Goal: Transaction & Acquisition: Book appointment/travel/reservation

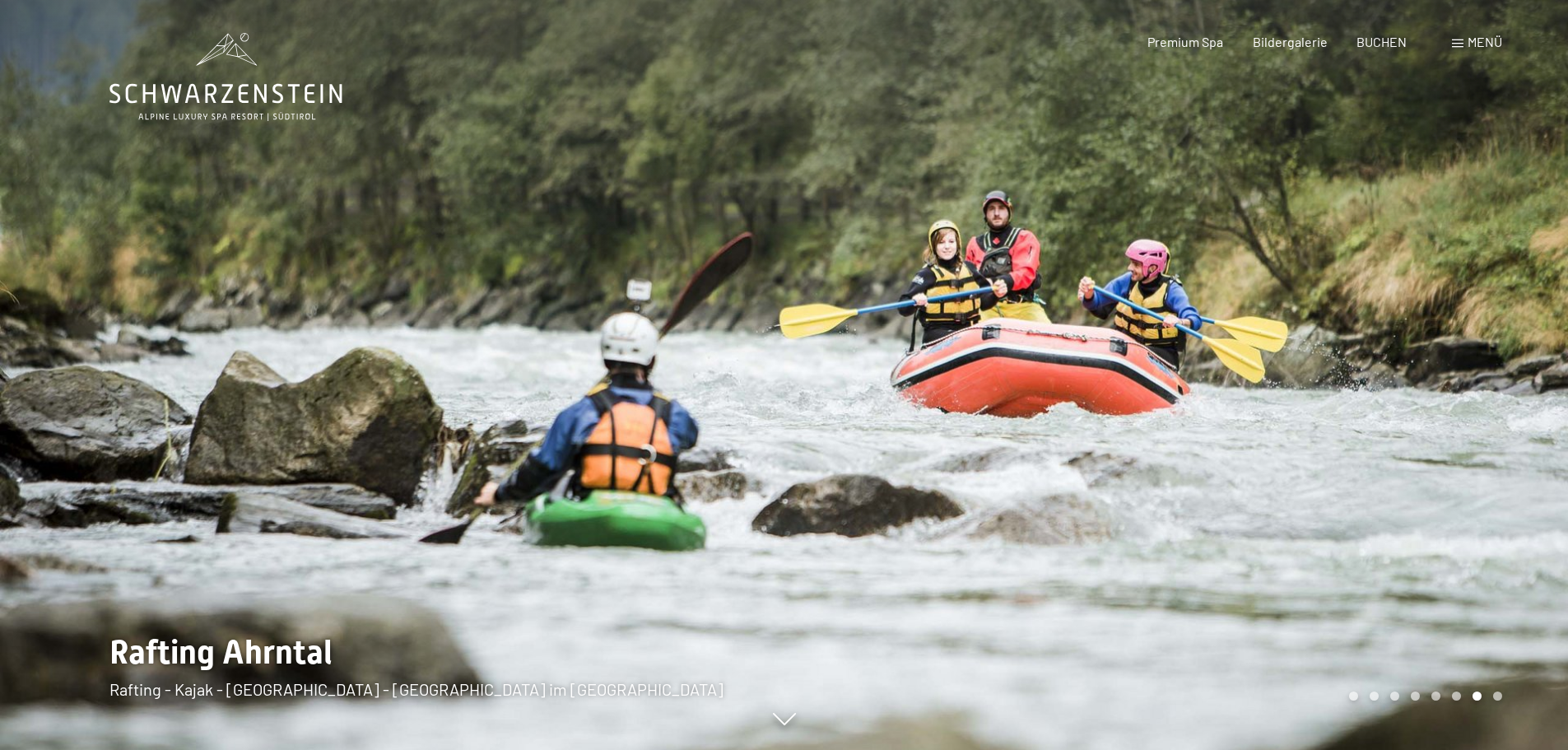
click at [1461, 45] on span at bounding box center [1458, 43] width 12 height 8
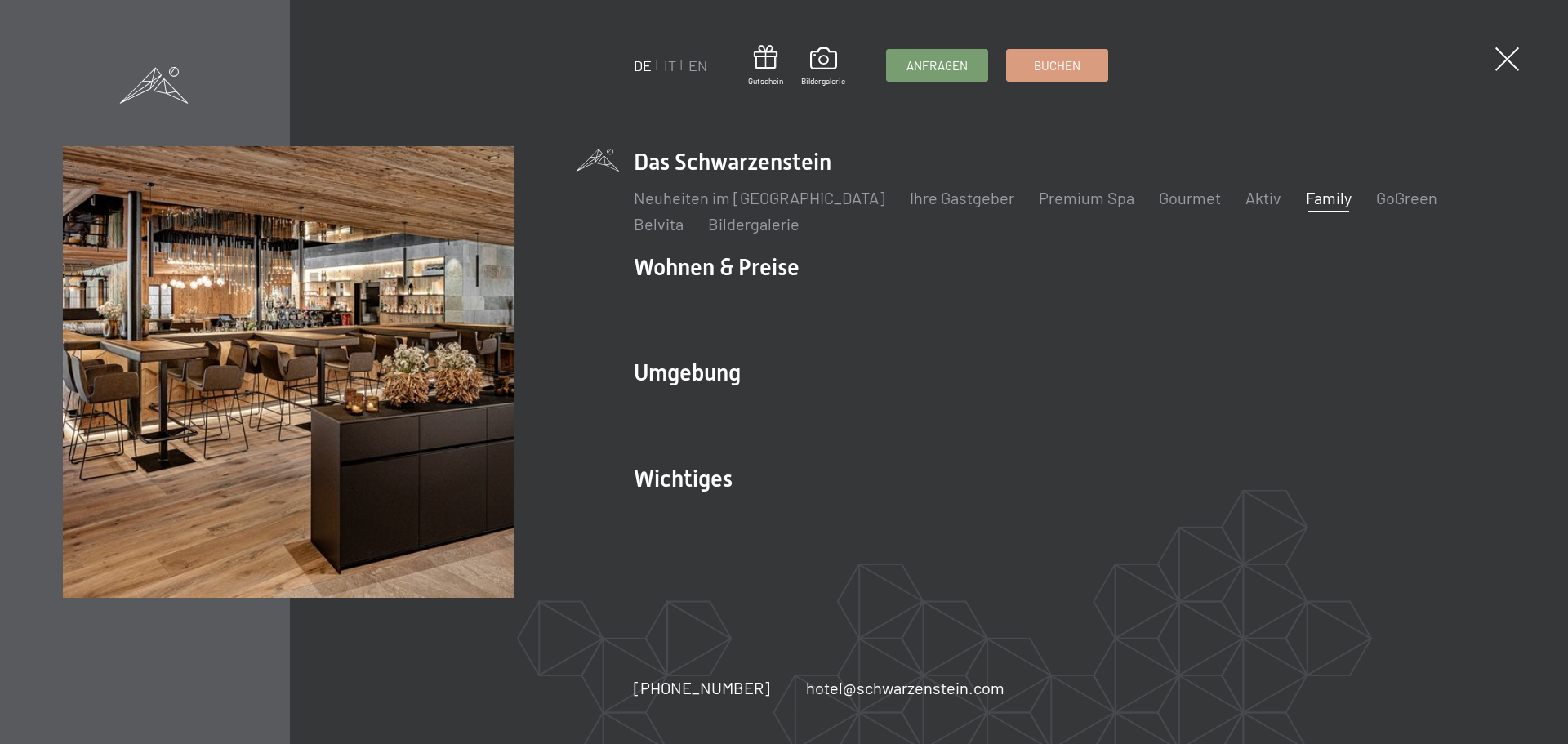
click at [1306, 197] on link "Family" at bounding box center [1328, 198] width 46 height 20
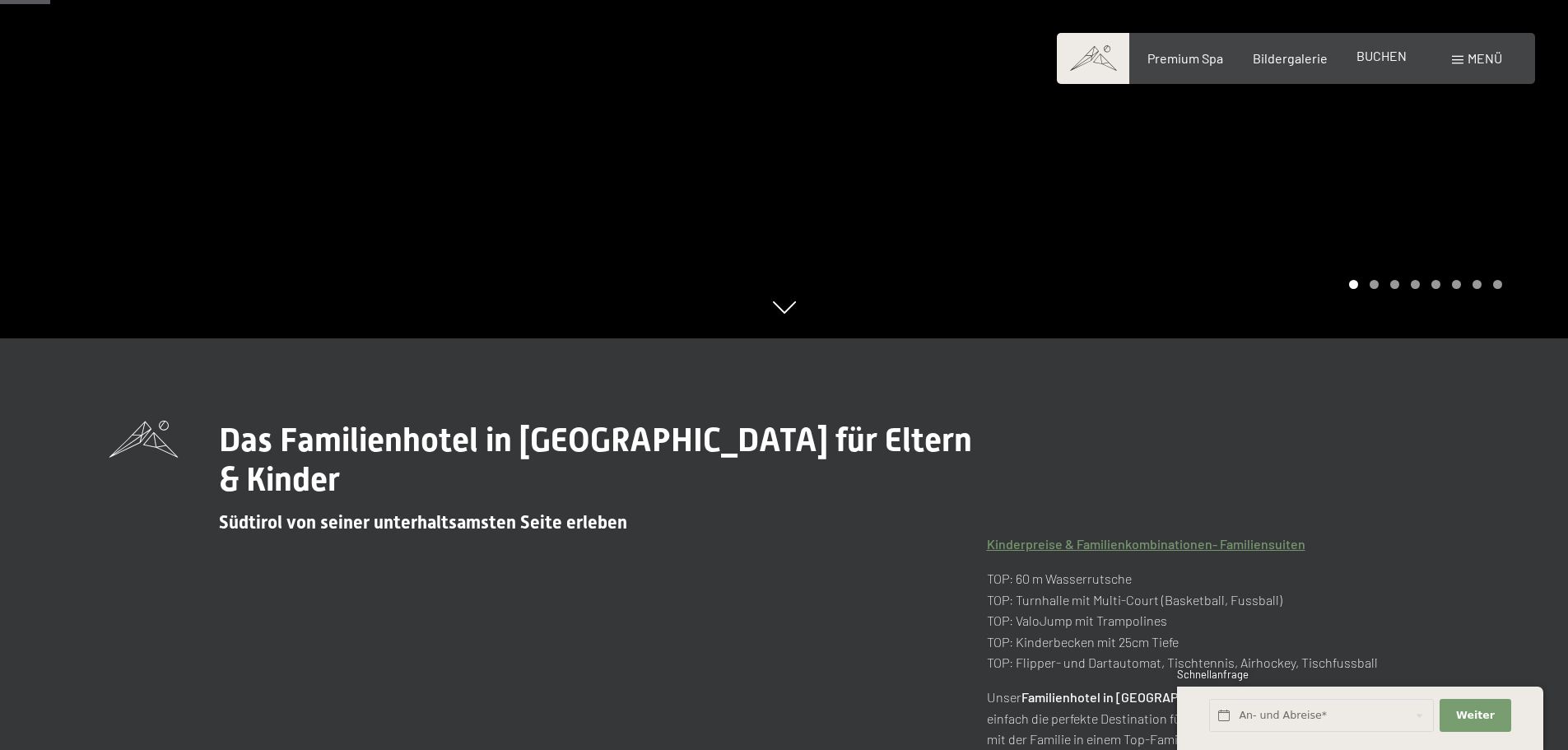
click at [1368, 57] on span "BUCHEN" at bounding box center [1381, 55] width 50 height 16
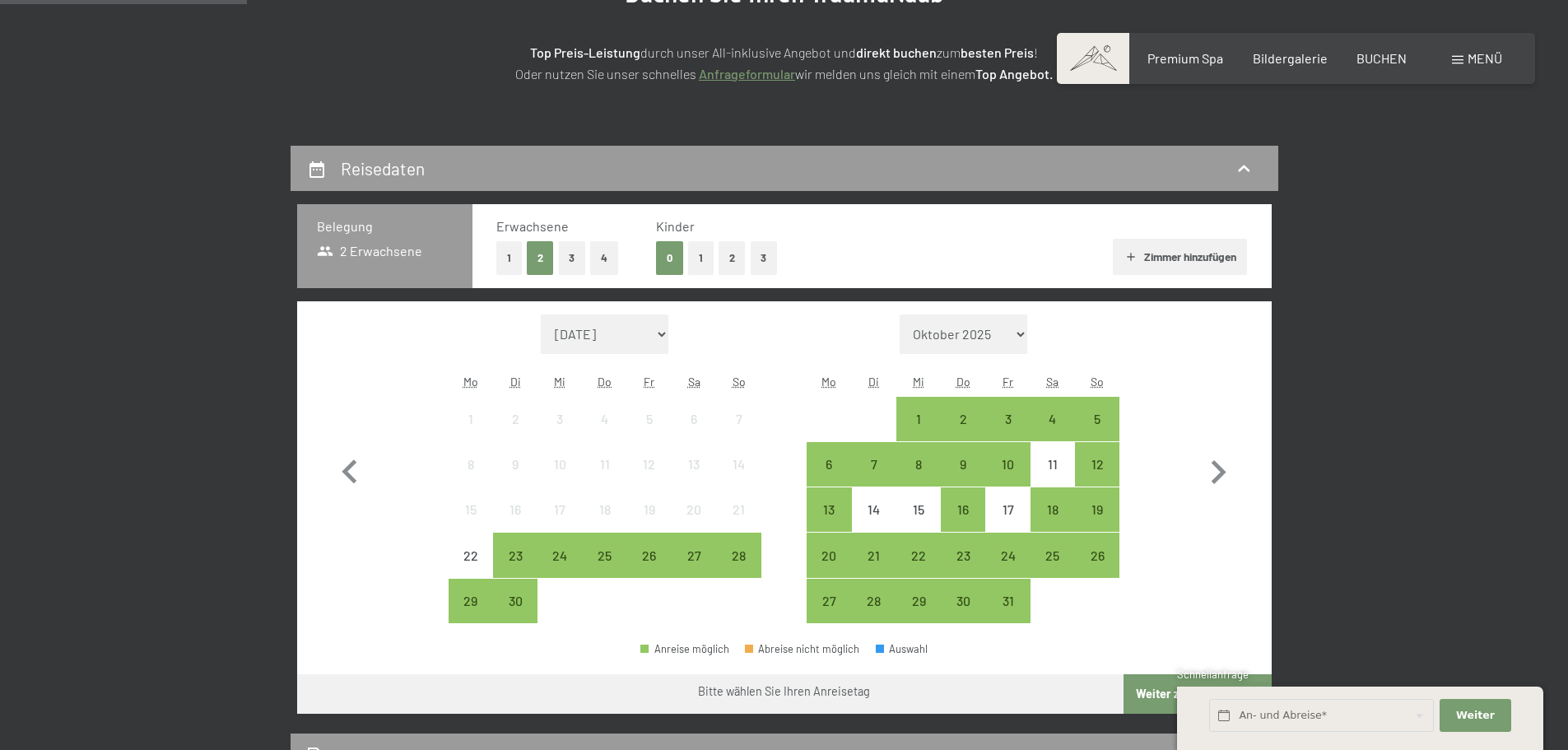
click at [721, 254] on button "2" at bounding box center [731, 258] width 28 height 33
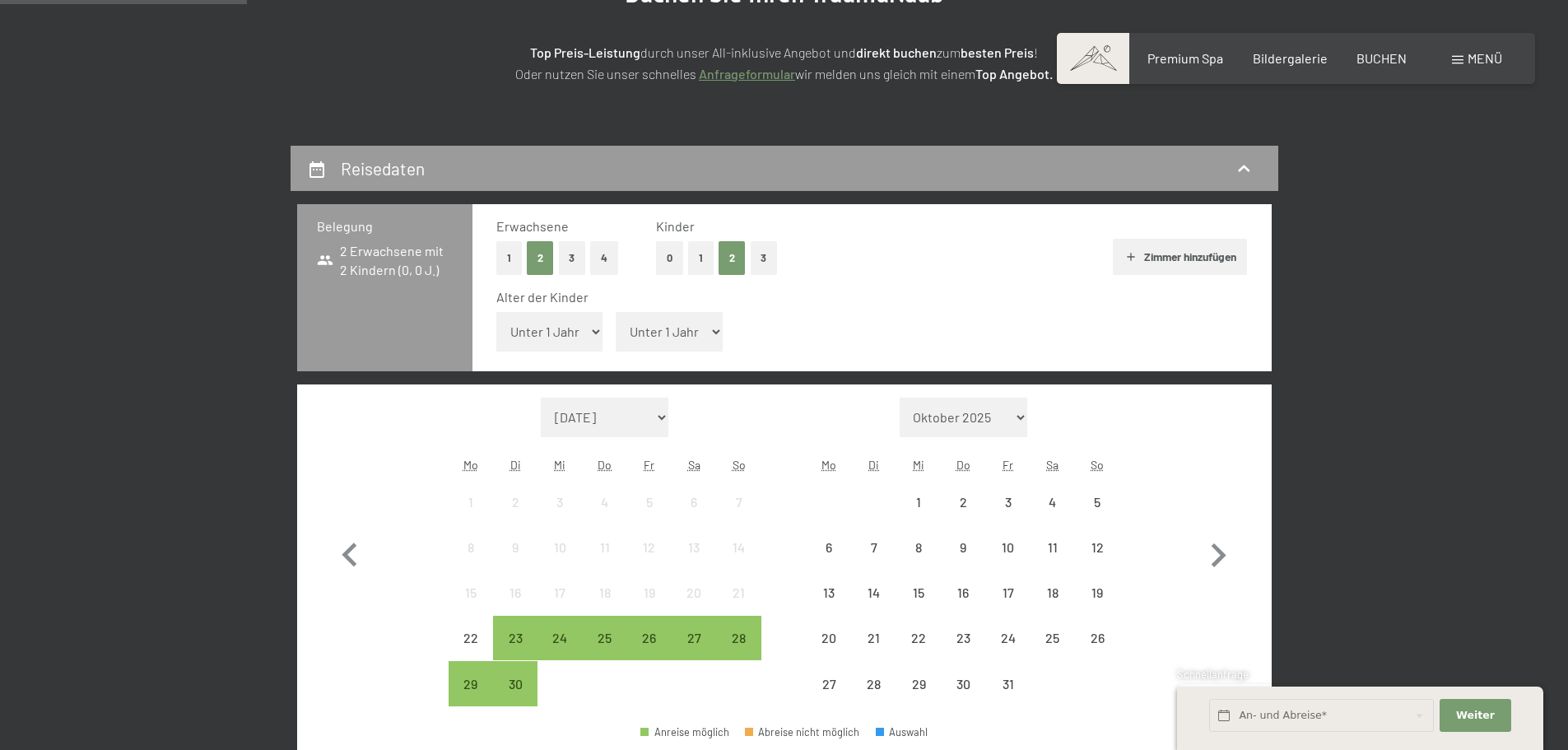
click at [547, 332] on select "Unter 1 Jahr 1 Jahr 2 Jahre 3 Jahre 4 Jahre 5 Jahre 6 Jahre 7 Jahre 8 Jahre 9 J…" at bounding box center [550, 331] width 107 height 39
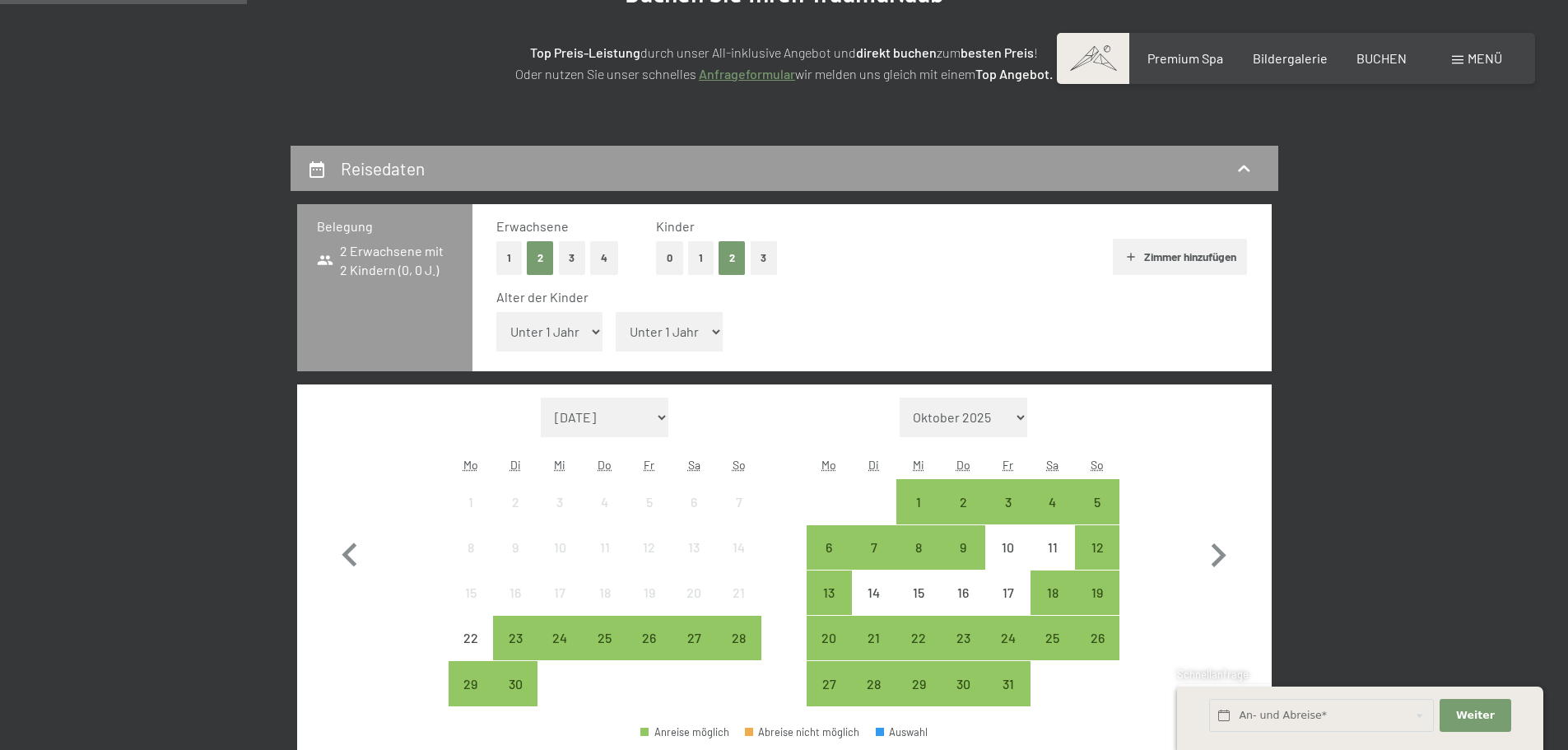
drag, startPoint x: 547, startPoint y: 332, endPoint x: 579, endPoint y: 330, distance: 32.1
click at [547, 332] on select "Unter 1 Jahr 1 Jahr 2 Jahre 3 Jahre 4 Jahre 5 Jahre 6 Jahre 7 Jahre 8 Jahre 9 J…" at bounding box center [550, 331] width 107 height 39
click at [616, 328] on select "Unter 1 Jahr 1 Jahr 2 Jahre 3 Jahre 4 Jahre 5 Jahre 6 Jahre 7 Jahre 8 Jahre 9 J…" at bounding box center [669, 331] width 107 height 39
select select "5"
click at [616, 312] on select "Unter 1 Jahr 1 Jahr 2 Jahre 3 Jahre 4 Jahre 5 Jahre 6 Jahre 7 Jahre 8 Jahre 9 J…" at bounding box center [669, 331] width 107 height 39
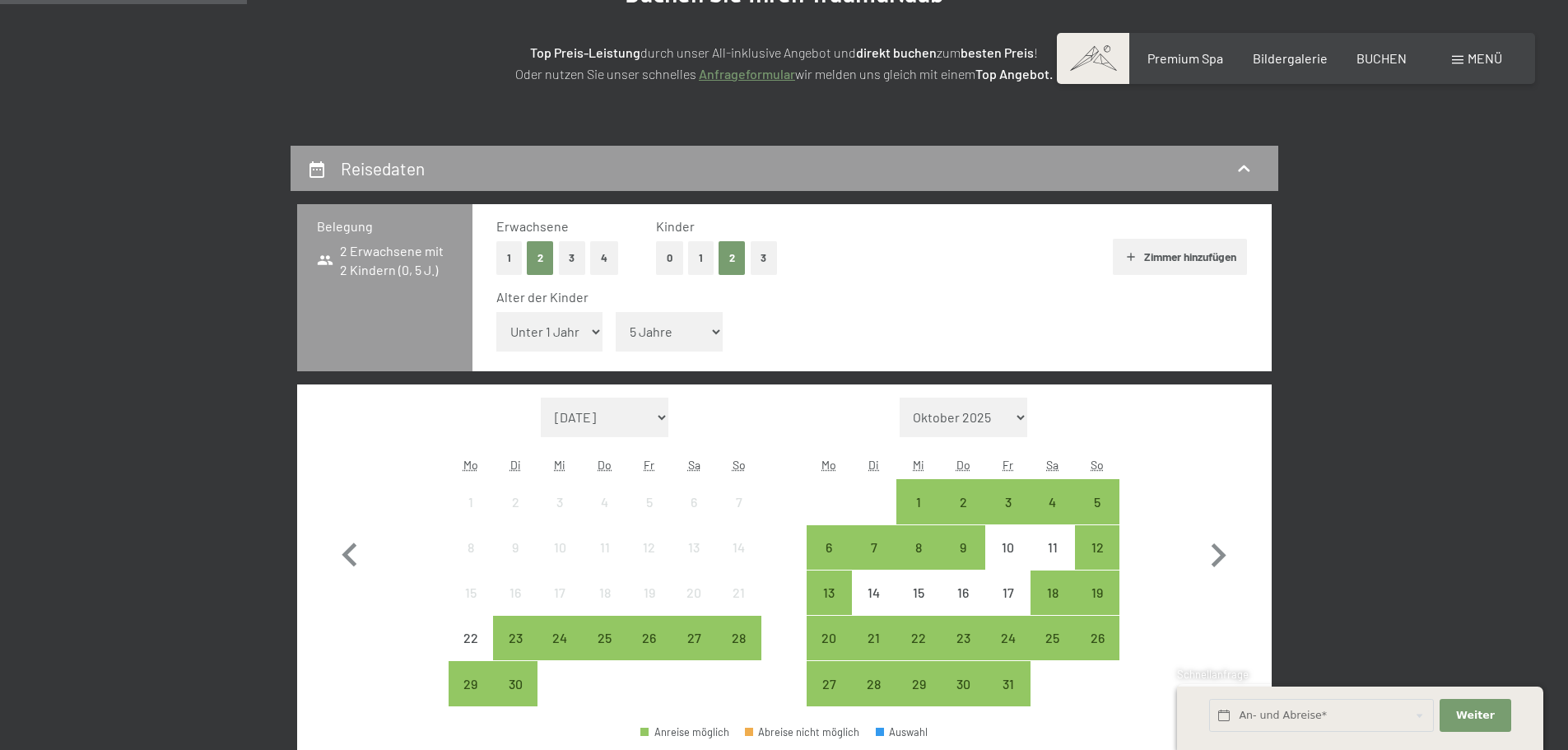
click at [977, 414] on select "Oktober 2025 November 2025 Dezember 2025 Januar 2026 Februar 2026 März 2026 Apr…" at bounding box center [964, 417] width 128 height 39
select select "2025-10-01"
select select "2025-11-01"
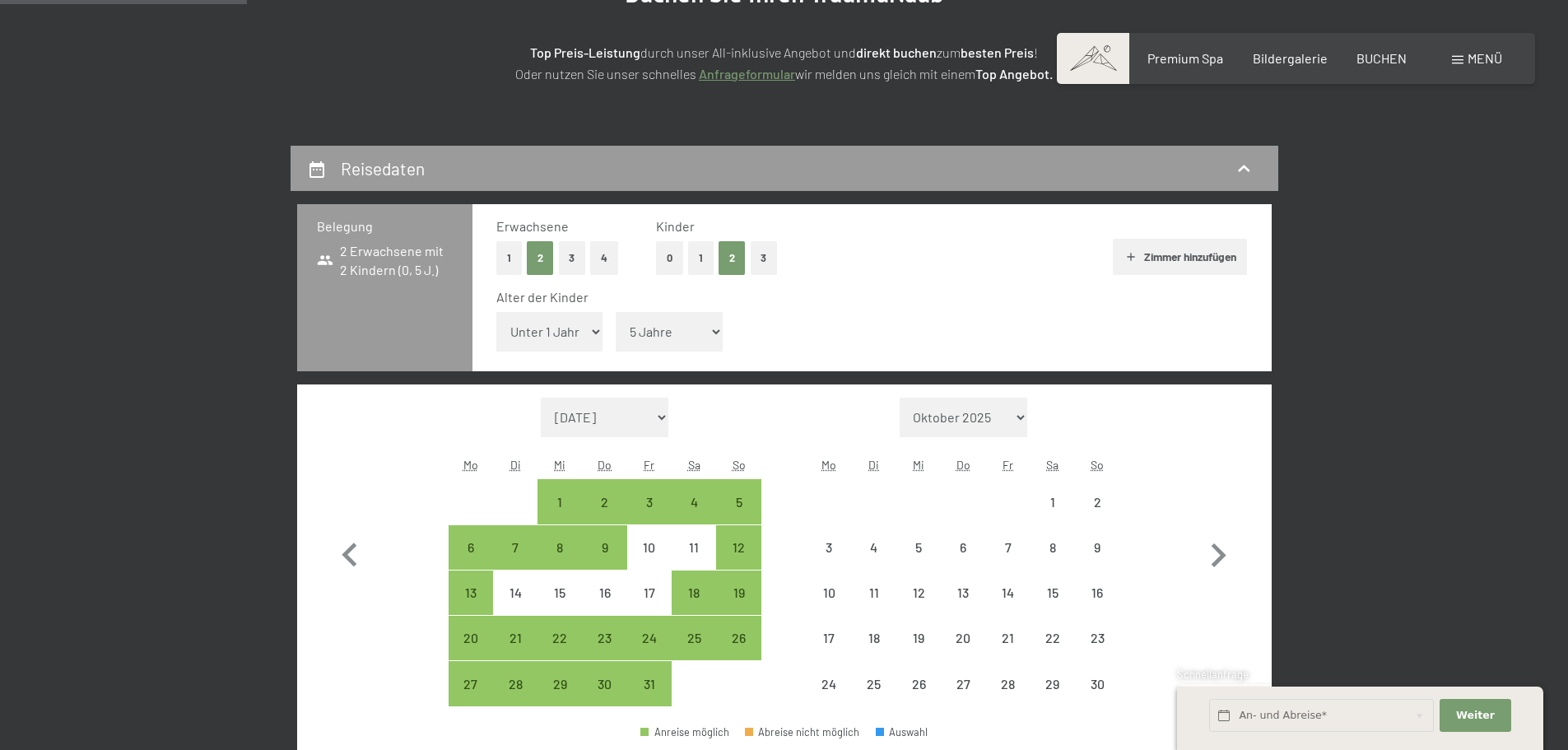
select select "2025-10-01"
select select "2025-11-01"
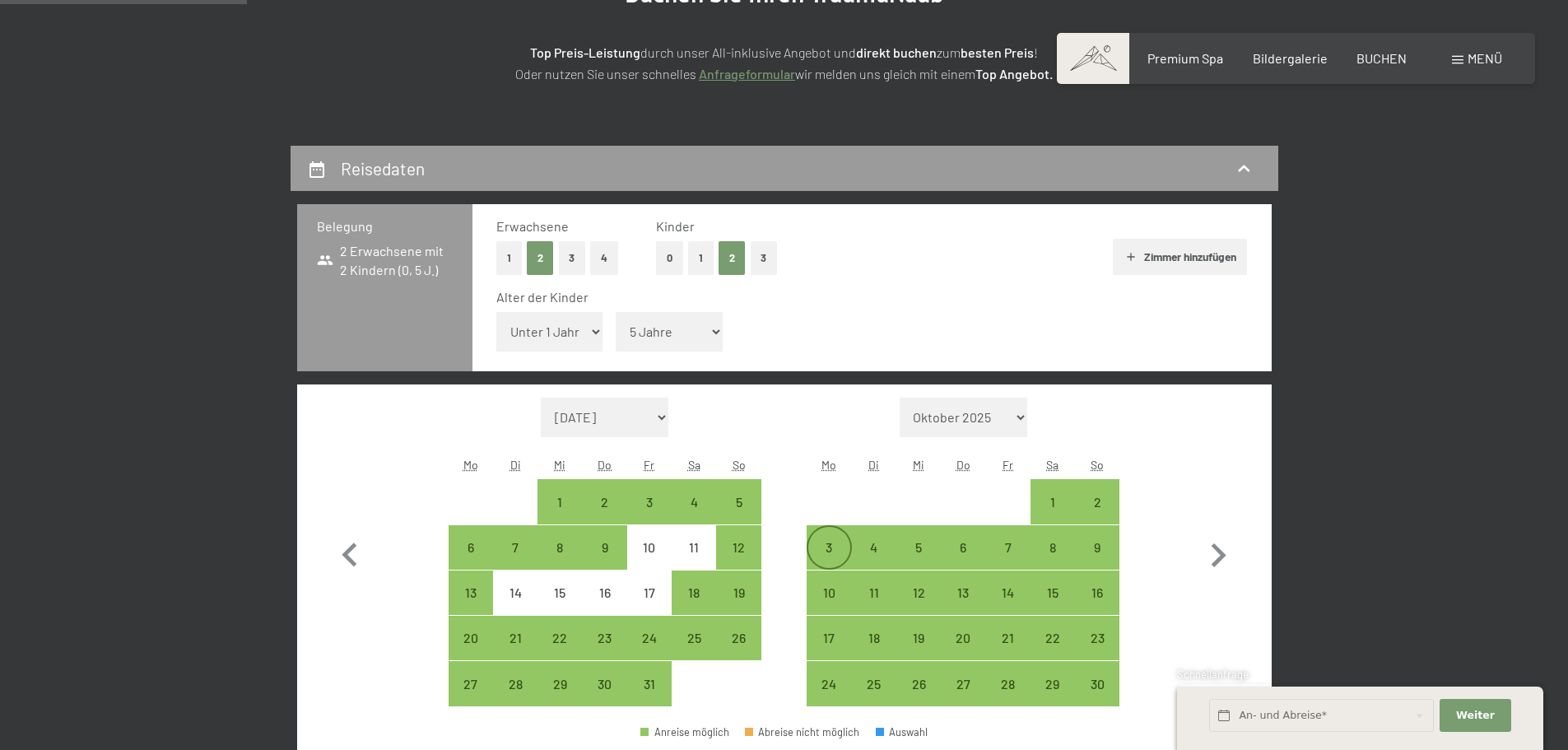
click at [827, 552] on div "3" at bounding box center [828, 561] width 41 height 41
select select "2025-10-01"
select select "2025-11-01"
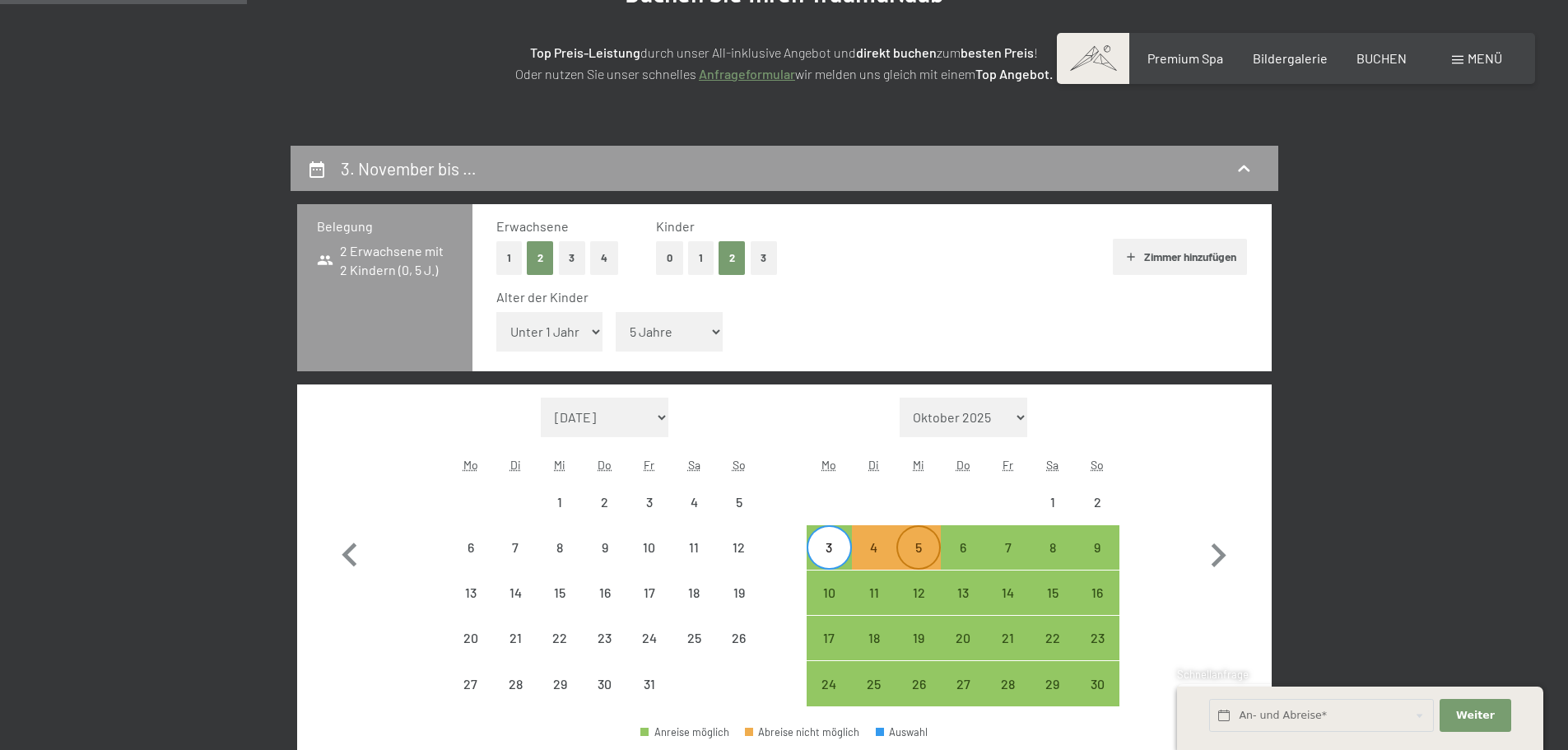
click at [920, 551] on div "5" at bounding box center [918, 561] width 41 height 41
select select "2025-10-01"
select select "2025-11-01"
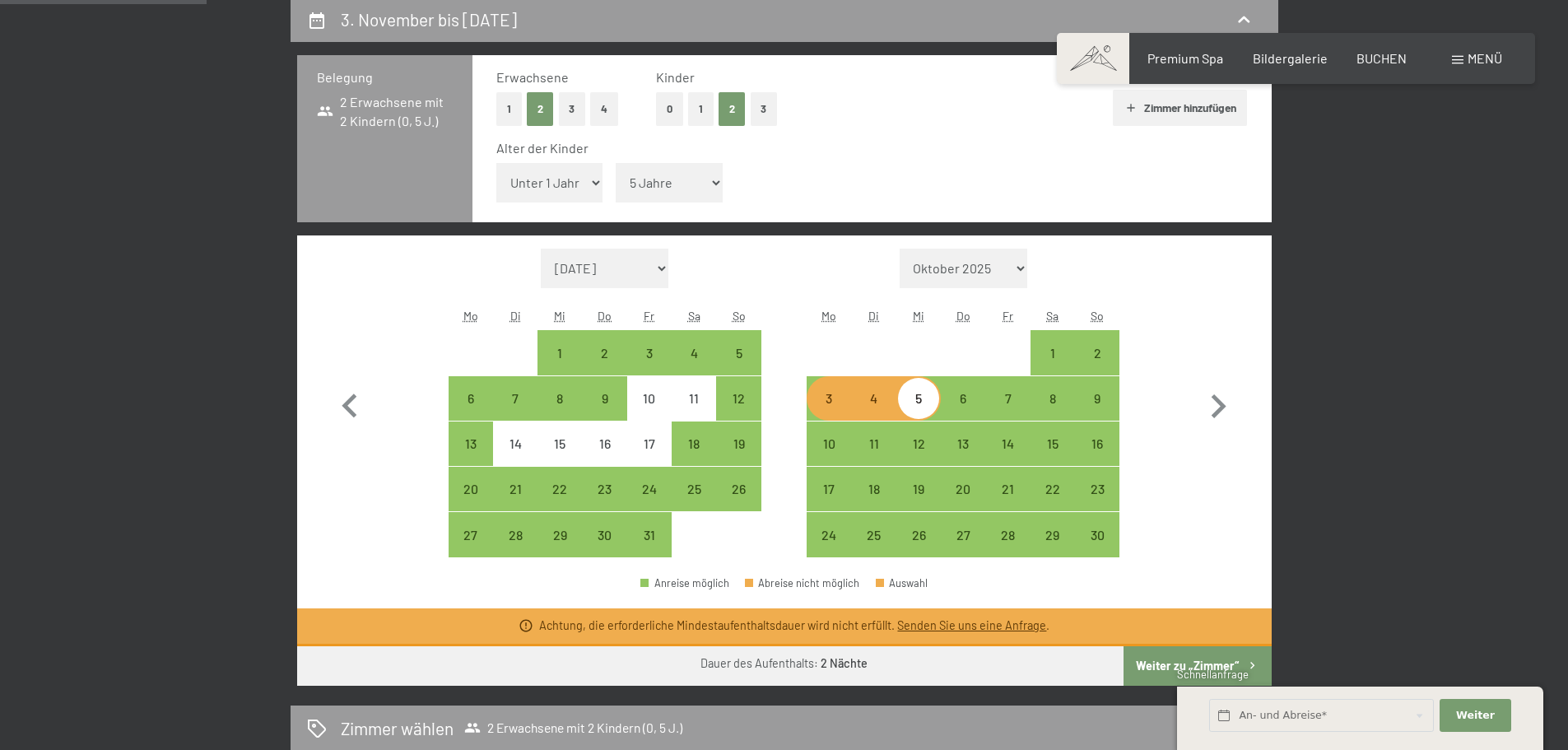
scroll to position [494, 0]
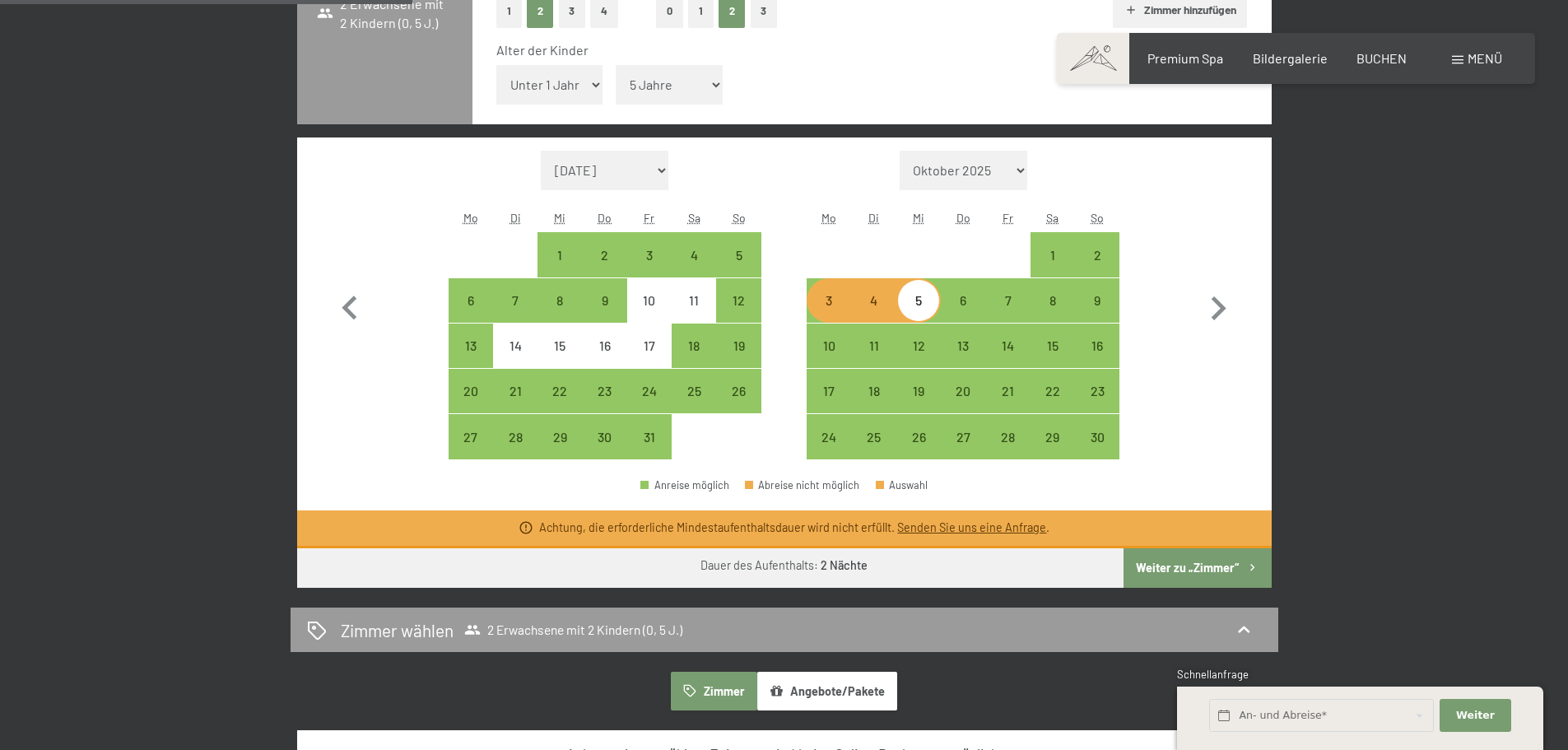
click at [1162, 567] on button "Weiter zu „Zimmer“" at bounding box center [1197, 567] width 148 height 39
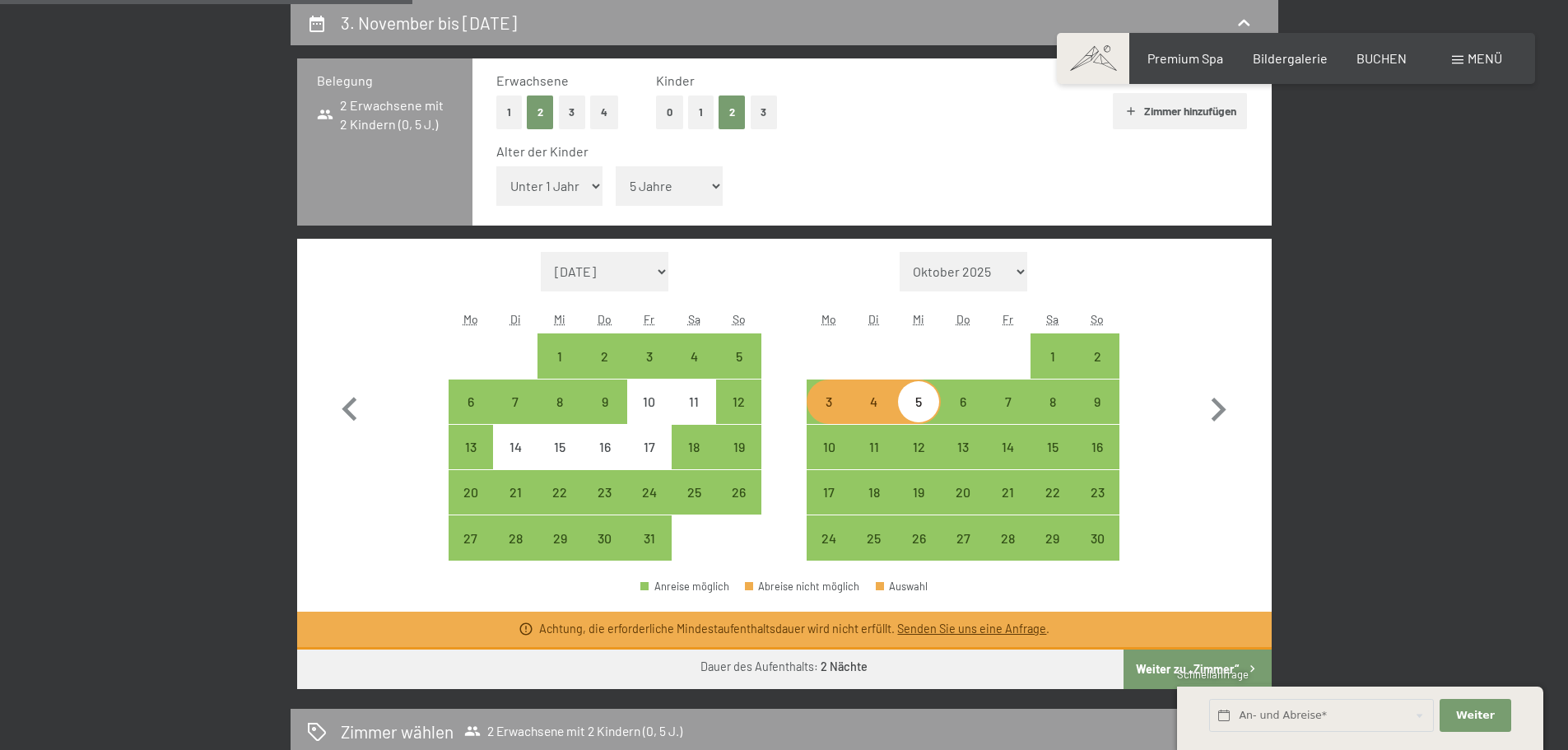
select select "2025-10-01"
select select "2025-11-01"
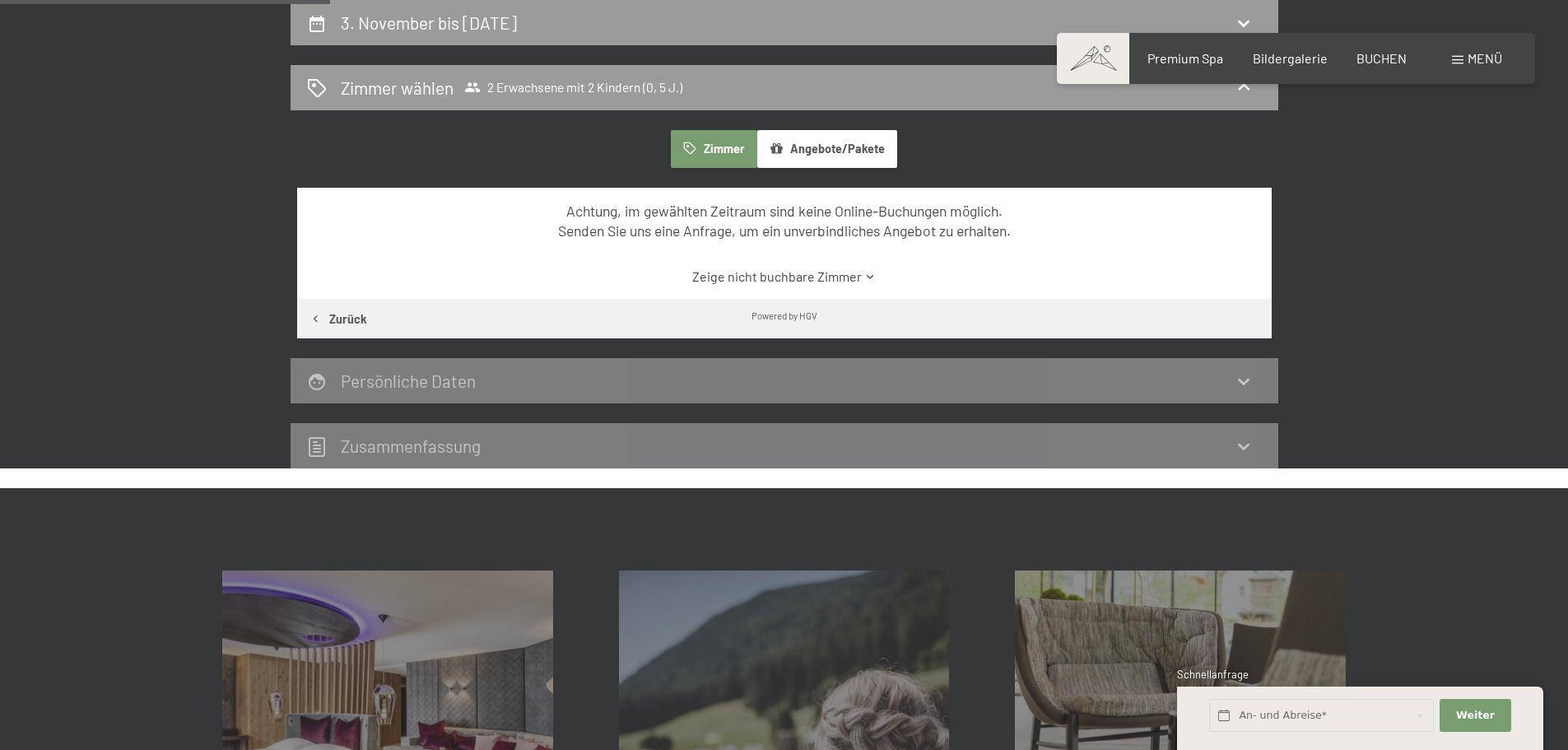
click at [744, 274] on link "Zeige nicht buchbare Zimmer" at bounding box center [784, 277] width 916 height 18
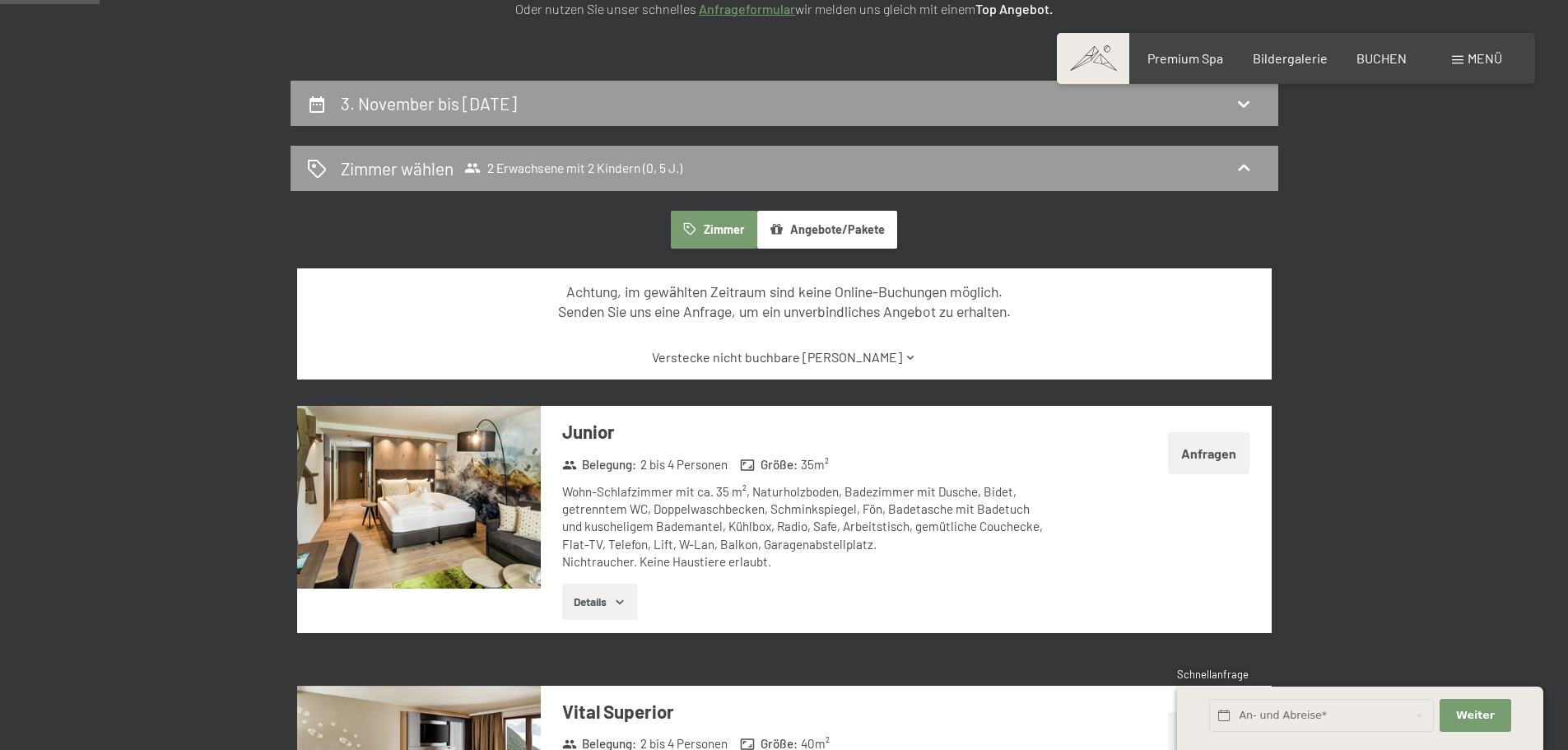
scroll to position [310, 0]
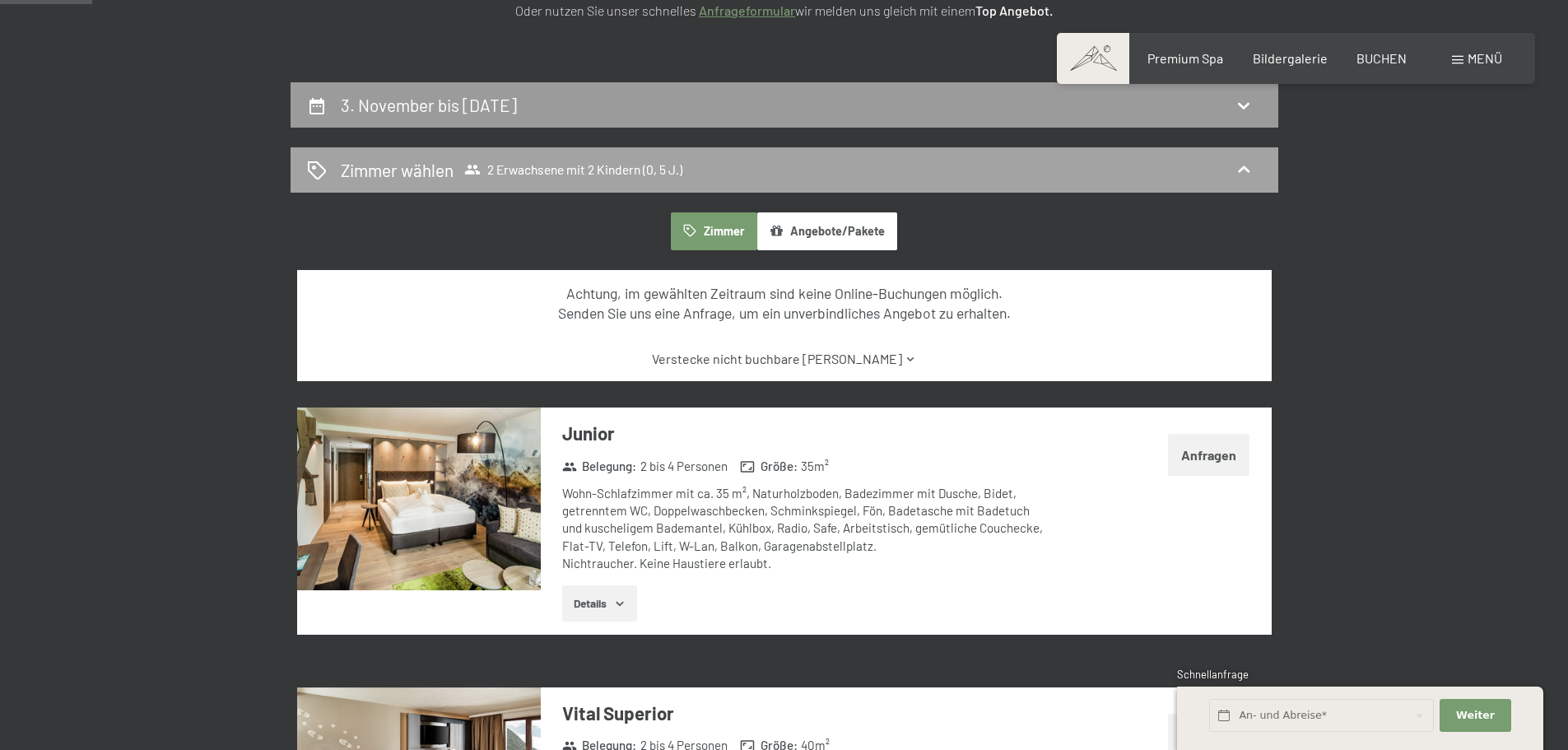
click at [466, 162] on icon at bounding box center [473, 169] width 17 height 17
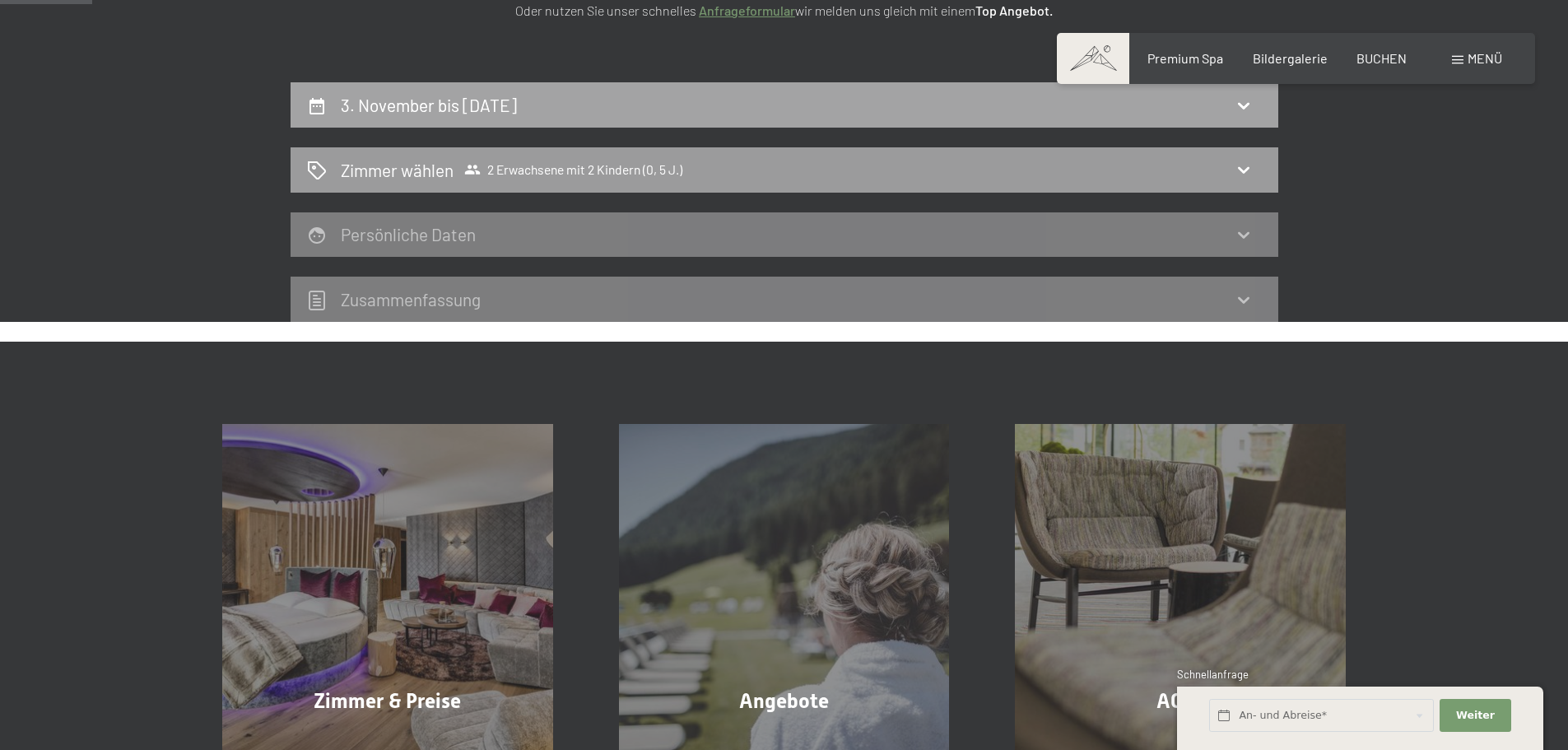
click at [537, 118] on div "3. November bis 5. November 2025" at bounding box center [784, 105] width 988 height 45
select select "5"
select select "2025-10-01"
select select "2025-11-01"
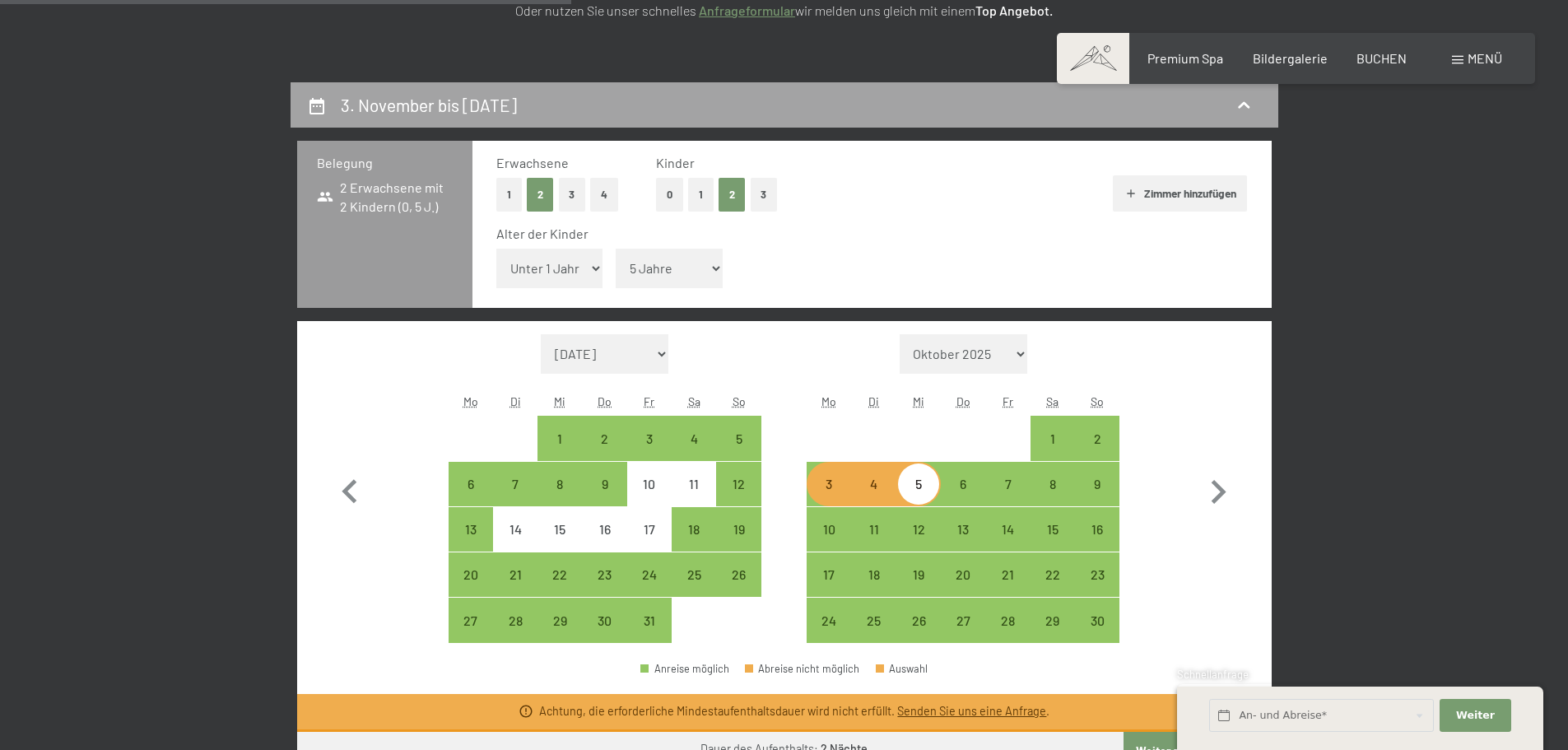
scroll to position [393, 0]
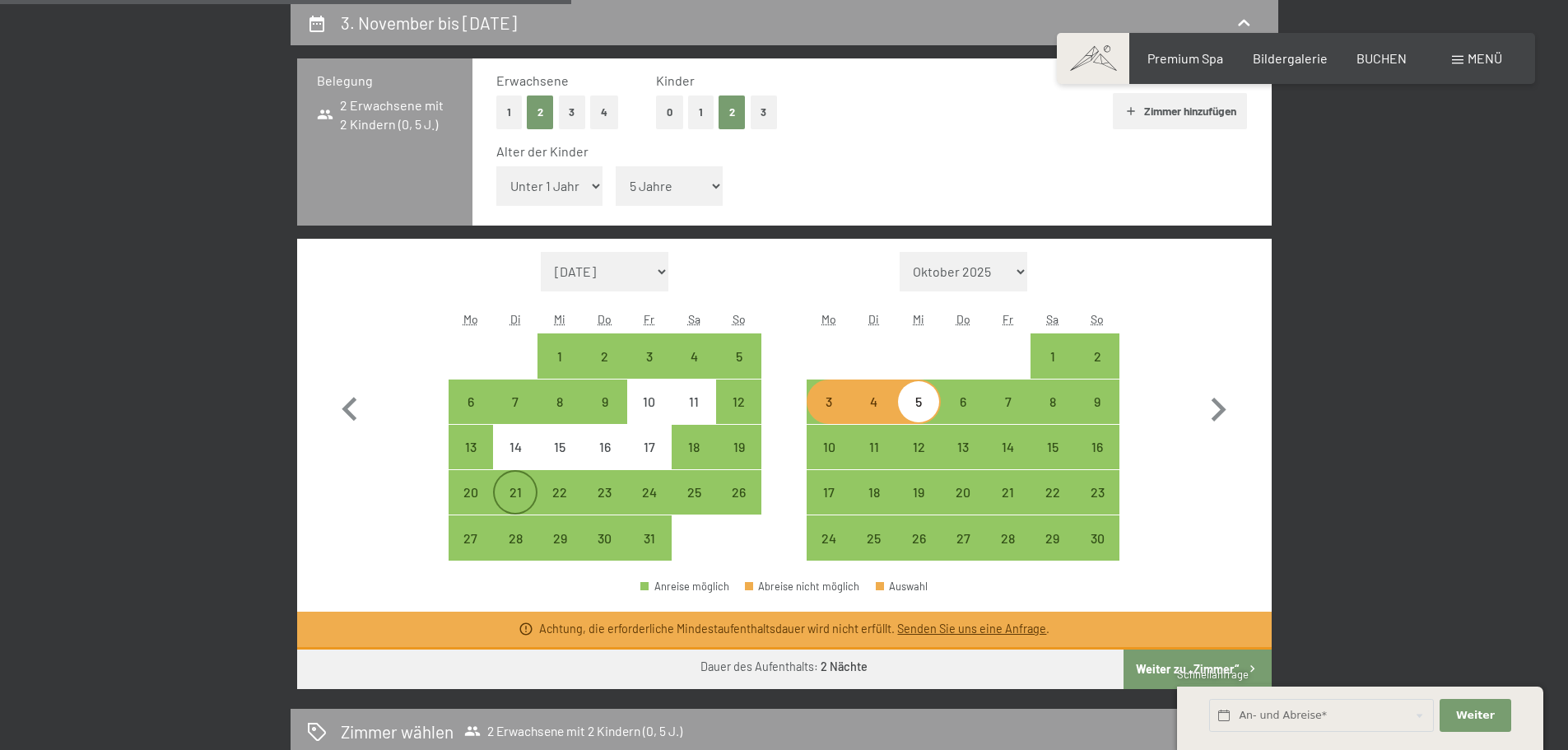
click at [529, 496] on div "21" at bounding box center [515, 506] width 41 height 41
select select "2025-10-01"
select select "2025-11-01"
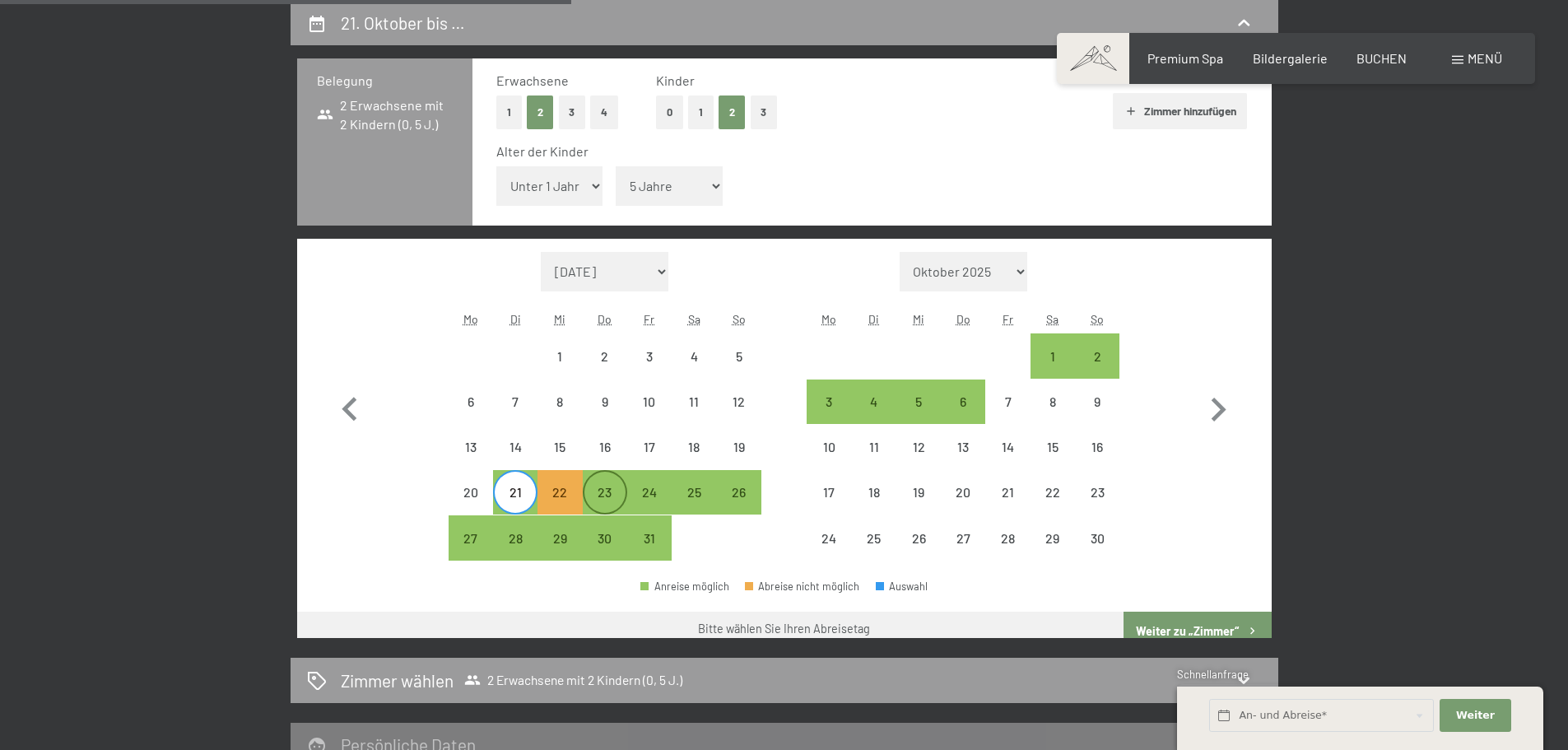
click at [605, 488] on div "23" at bounding box center [605, 506] width 41 height 41
select select "2025-10-01"
select select "2025-11-01"
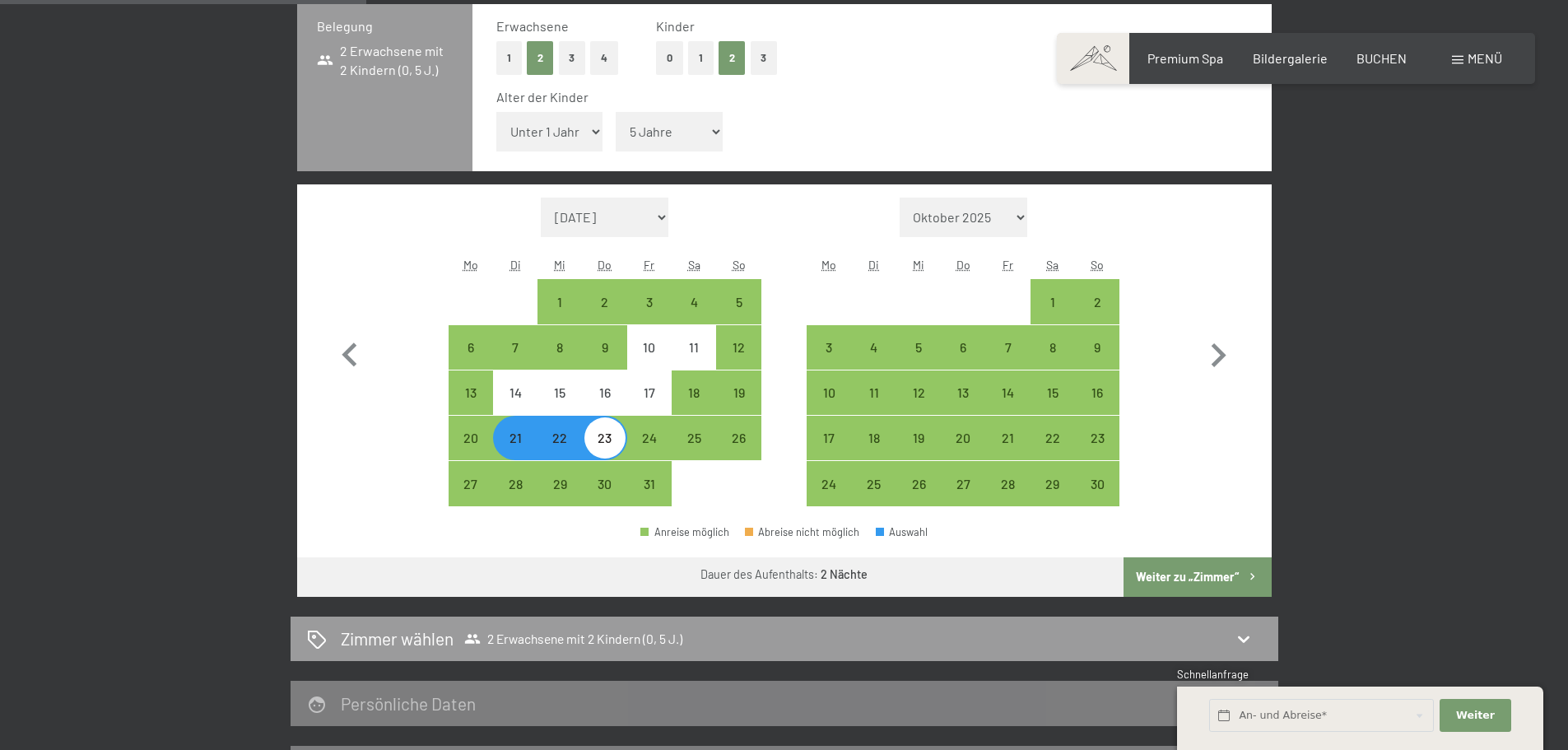
scroll to position [475, 0]
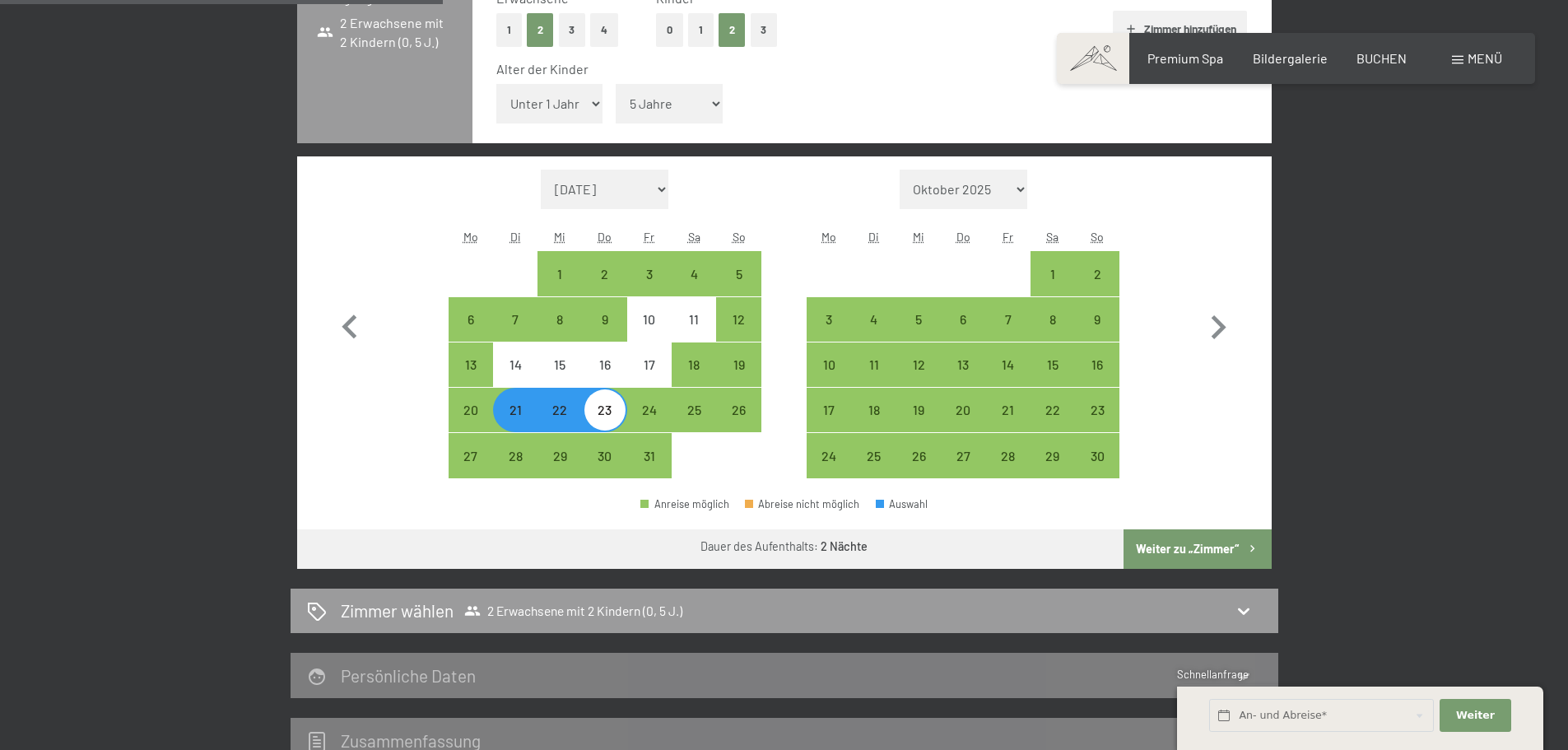
click at [1206, 524] on div "Anreise möglich Abreise nicht möglich Auswahl" at bounding box center [784, 511] width 974 height 37
click at [1194, 541] on button "Weiter zu „Zimmer“" at bounding box center [1197, 548] width 148 height 39
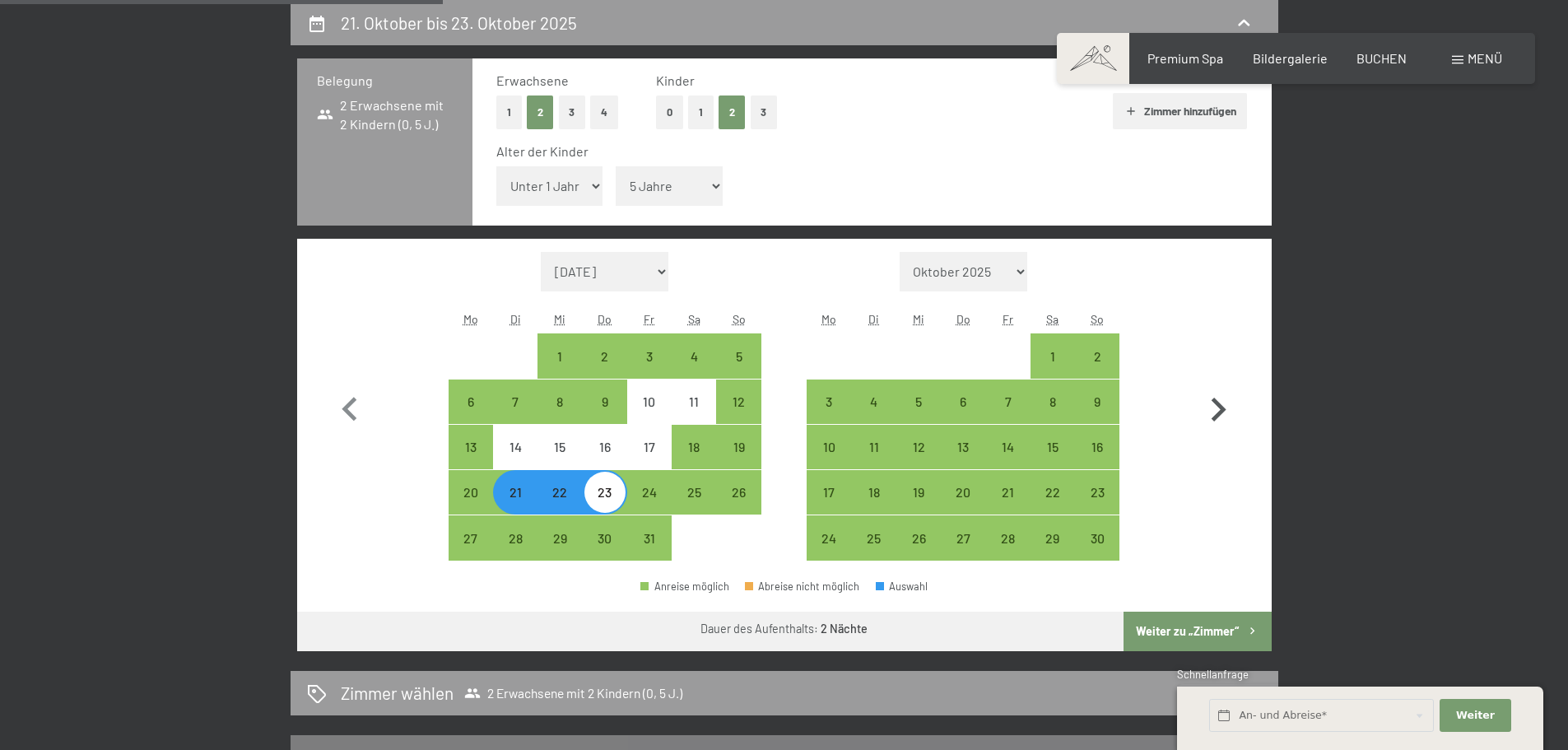
select select "2025-10-01"
select select "2025-11-01"
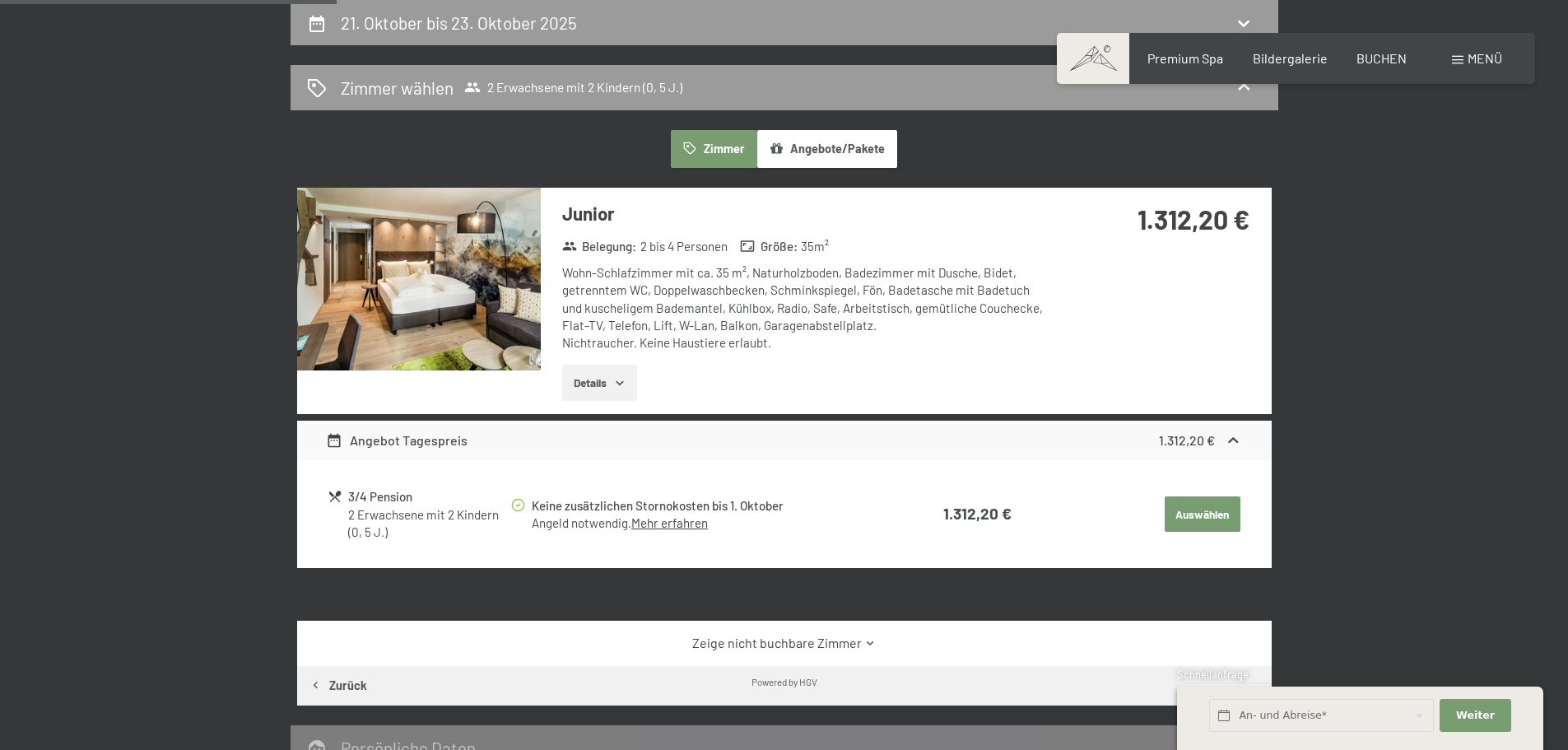
scroll to position [228, 0]
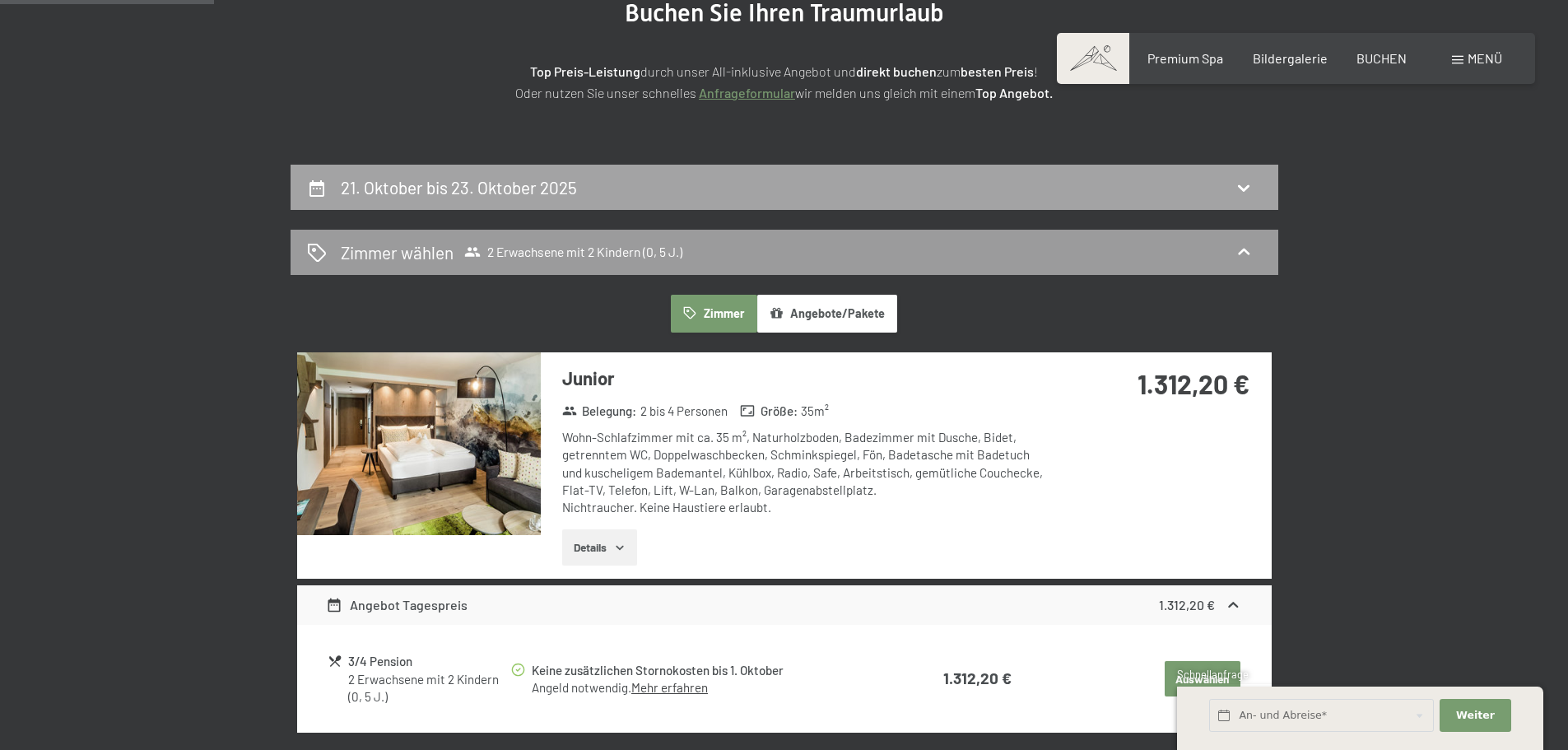
click at [614, 199] on div "21. Oktober bis 23. Oktober 2025" at bounding box center [784, 187] width 955 height 24
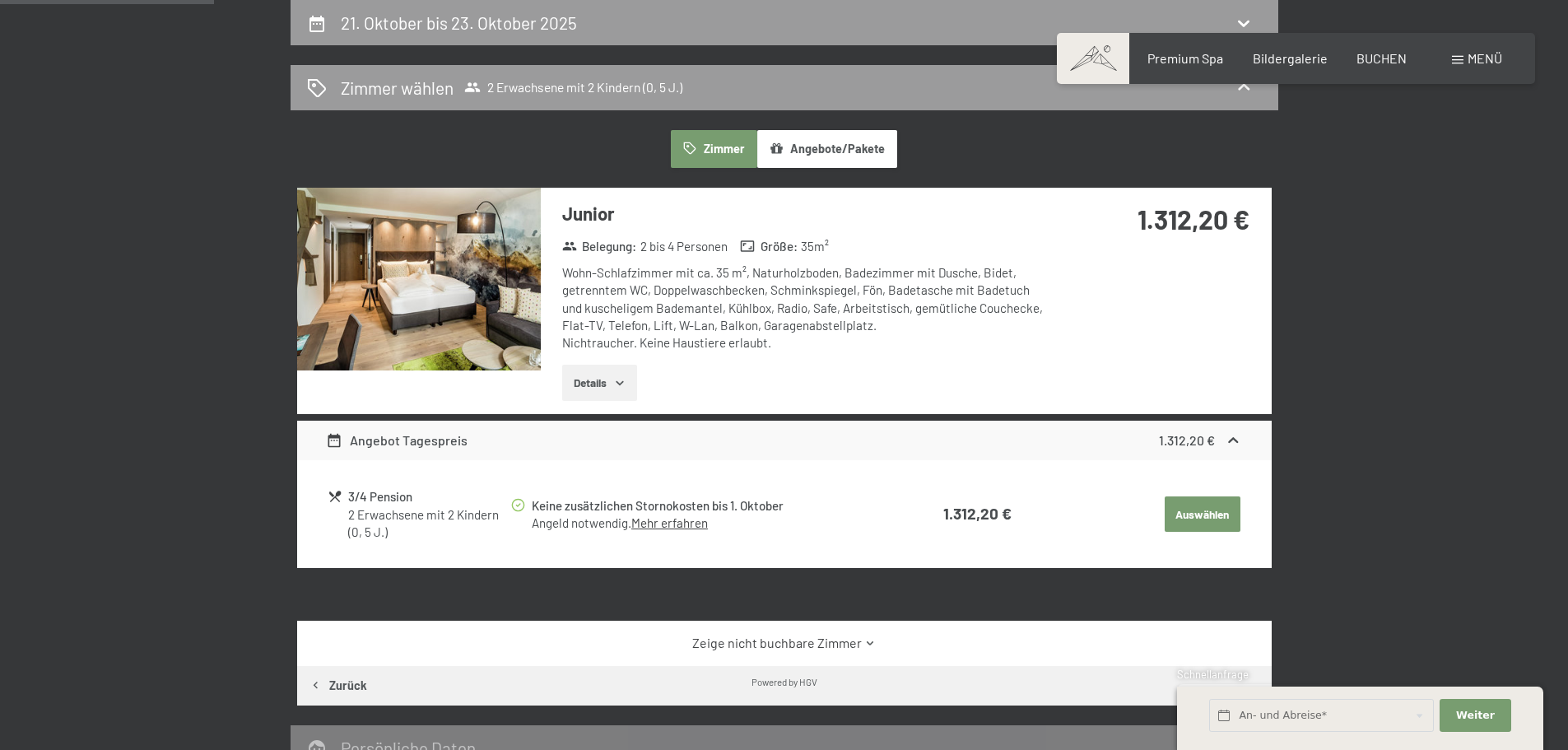
select select "5"
select select "2025-10-01"
select select "2025-11-01"
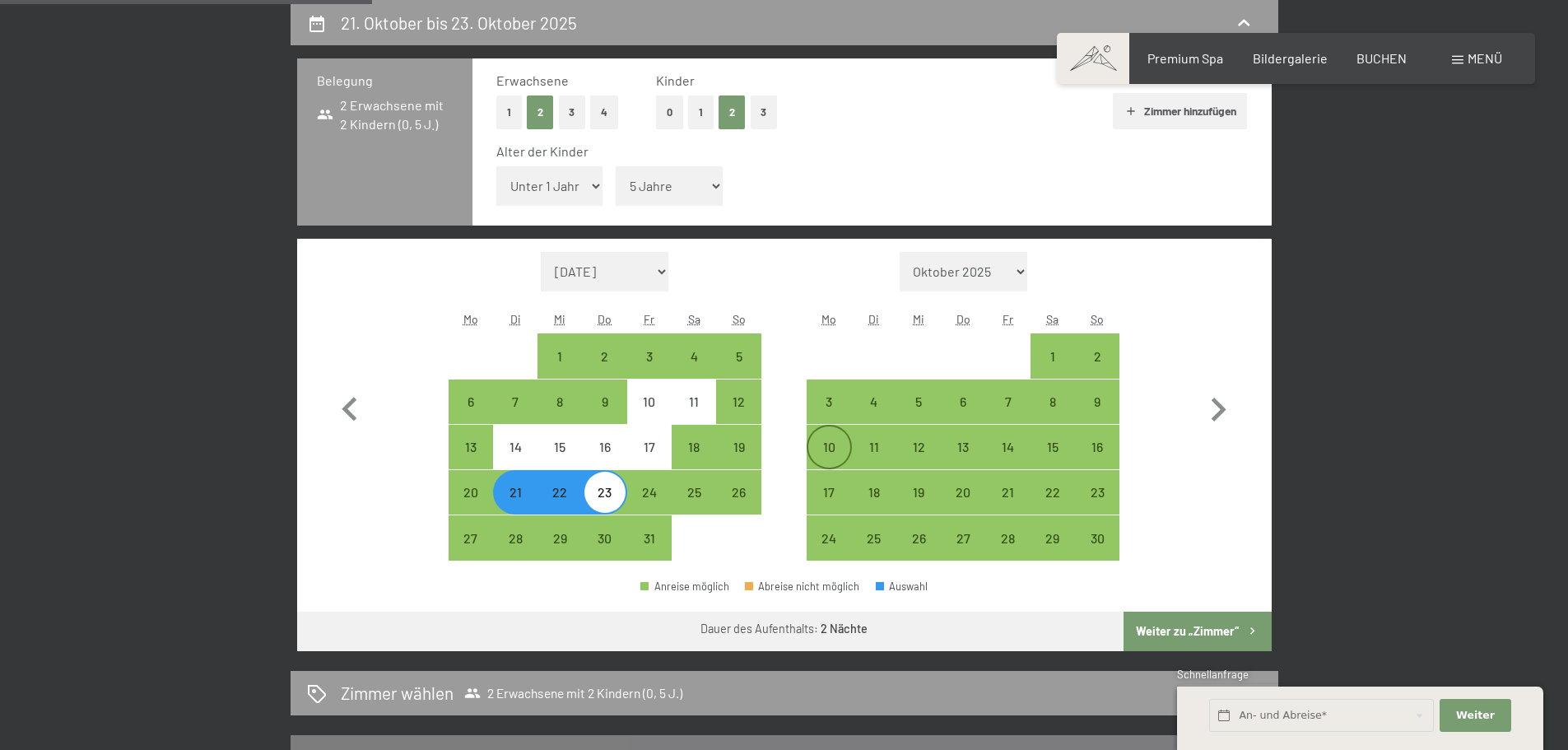
click at [836, 452] on div "10" at bounding box center [828, 461] width 41 height 41
select select "2025-10-01"
select select "2025-11-01"
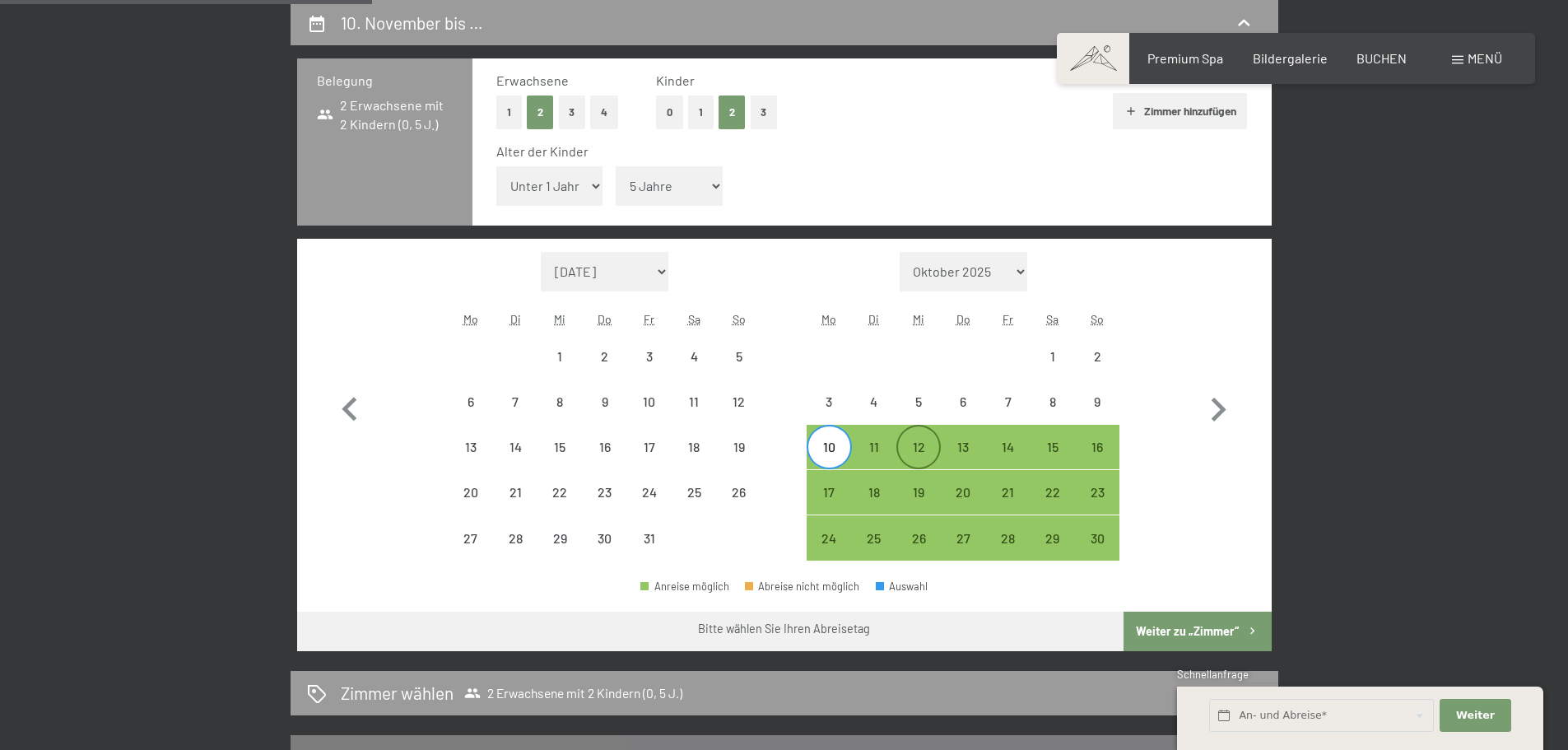
click at [932, 451] on div "12" at bounding box center [918, 461] width 41 height 41
select select "2025-10-01"
select select "2025-11-01"
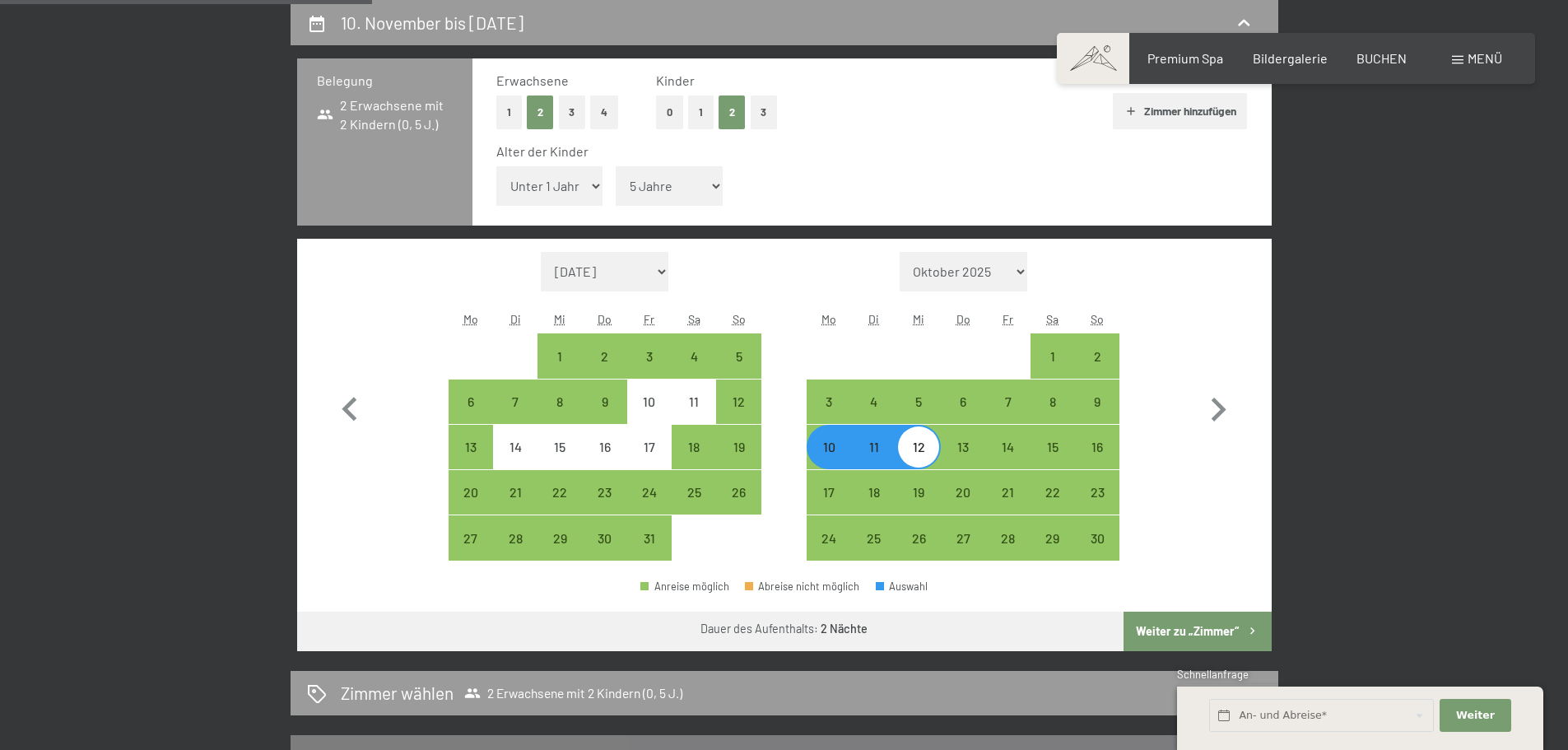
click at [1197, 625] on button "Weiter zu „Zimmer“" at bounding box center [1197, 631] width 148 height 39
select select "2025-10-01"
select select "2025-11-01"
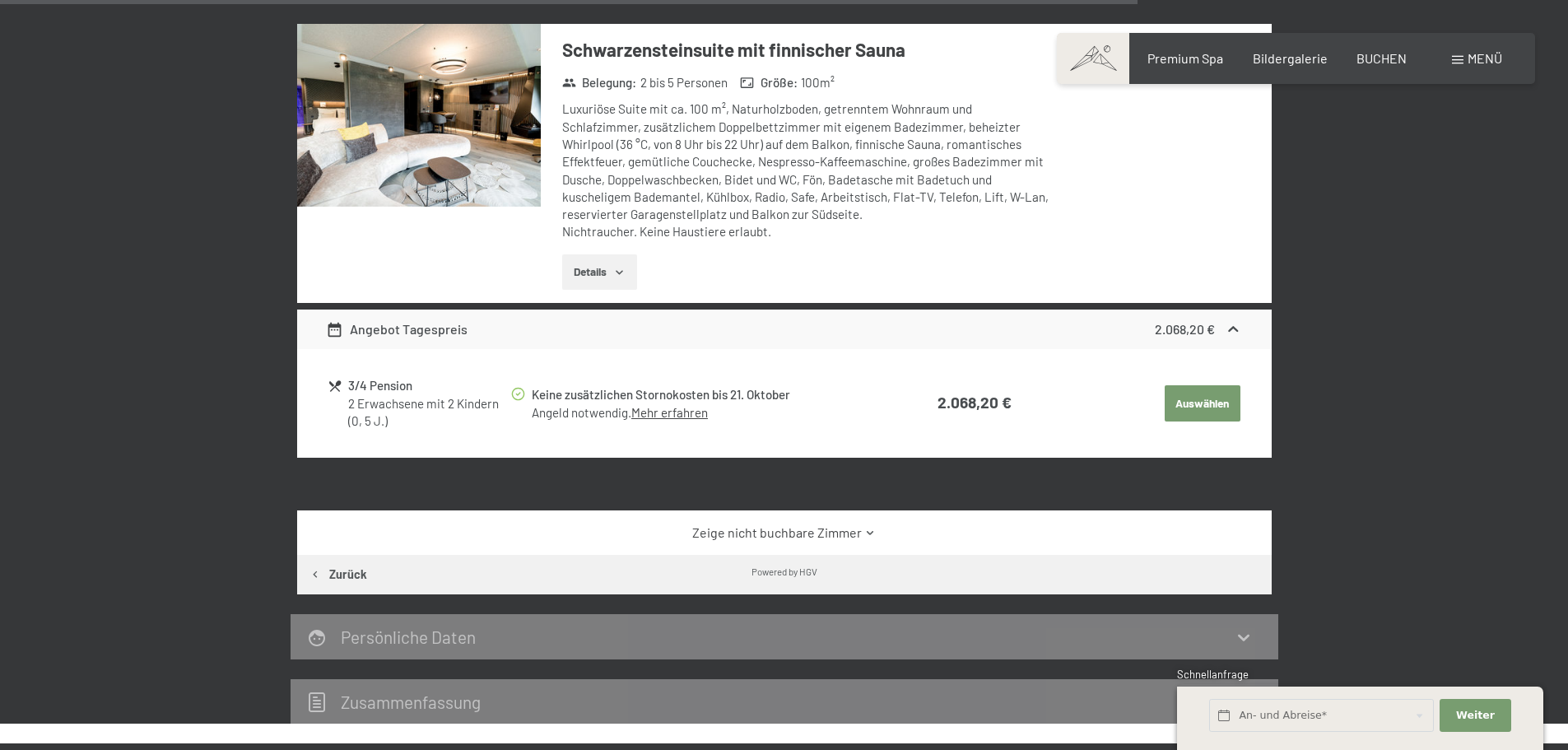
scroll to position [2945, 0]
